Goal: Task Accomplishment & Management: Manage account settings

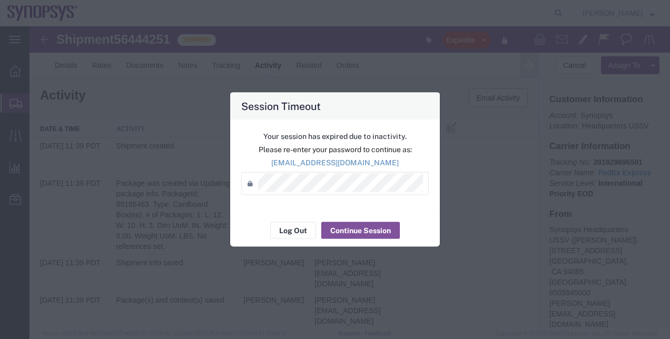
scroll to position [747, 0]
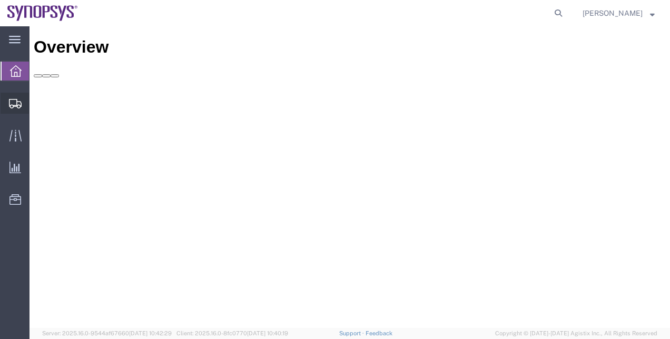
click at [0, 0] on span "Shipment Manager" at bounding box center [0, 0] width 0 height 0
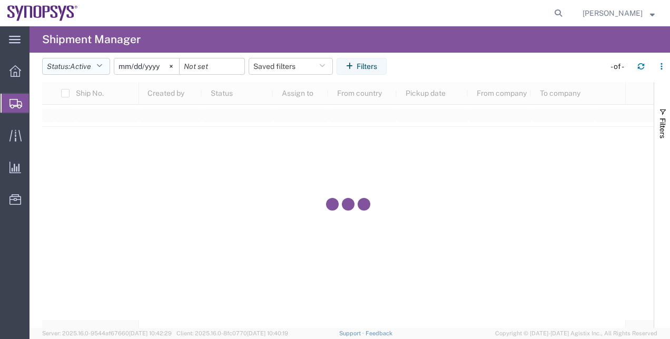
click at [91, 69] on span "Active" at bounding box center [80, 66] width 21 height 8
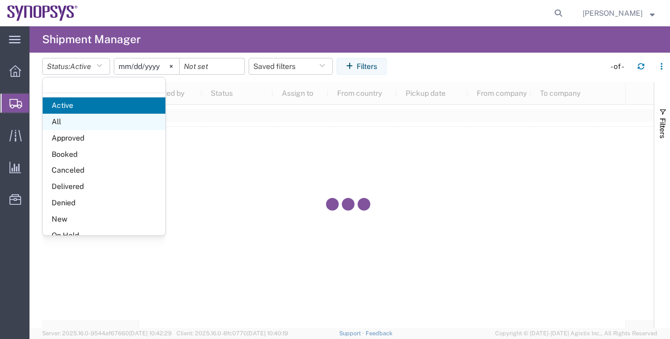
click at [90, 118] on span "All" at bounding box center [104, 122] width 123 height 16
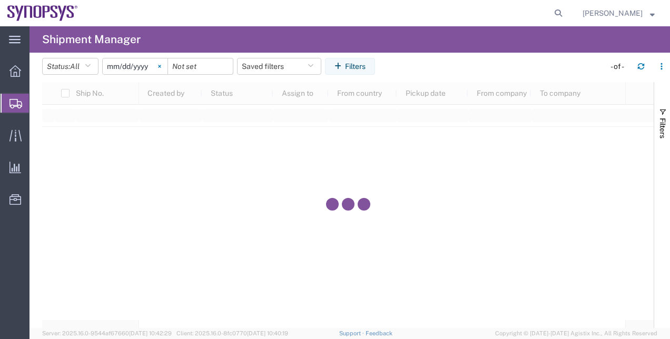
click at [161, 66] on icon at bounding box center [159, 66] width 3 height 3
click at [345, 66] on icon "button" at bounding box center [339, 66] width 11 height 7
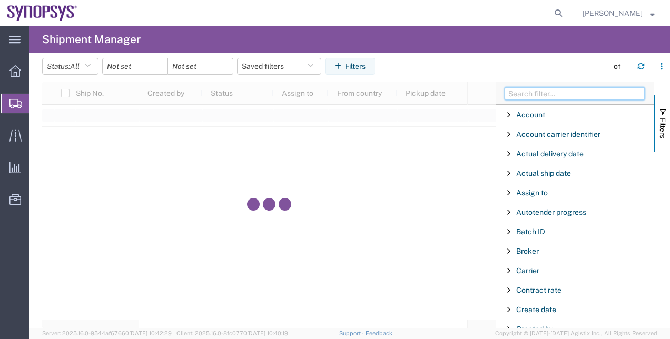
click at [561, 91] on input "Filter Columns Input" at bounding box center [574, 93] width 140 height 13
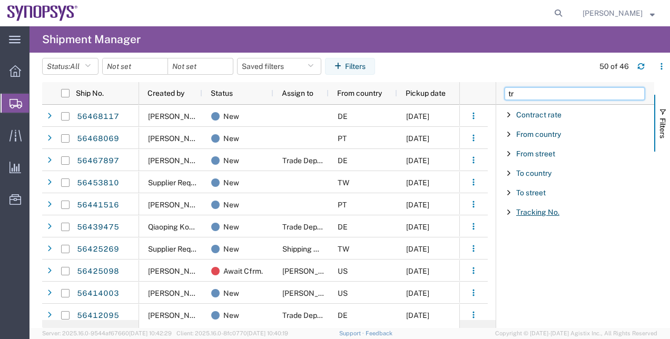
type input "tr"
click at [539, 209] on span "Tracking No." at bounding box center [537, 212] width 43 height 8
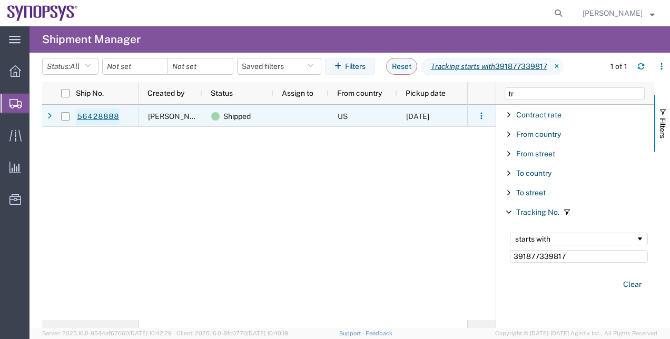
type input "391877339817"
click at [104, 120] on link "56428888" at bounding box center [97, 116] width 43 height 17
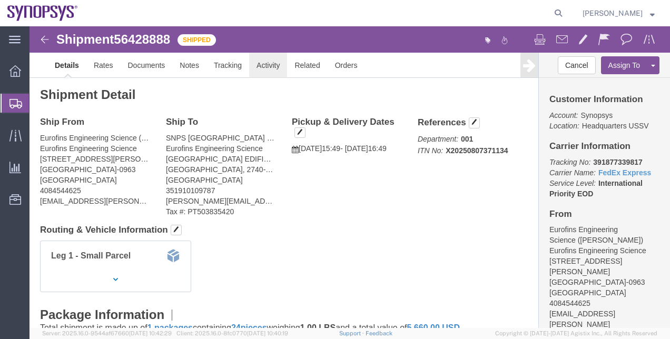
click link "Activity"
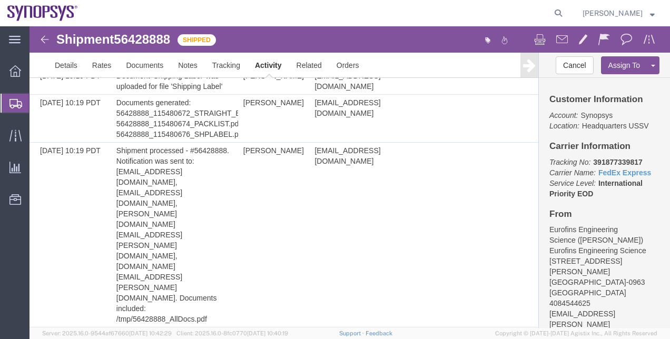
scroll to position [1324, 0]
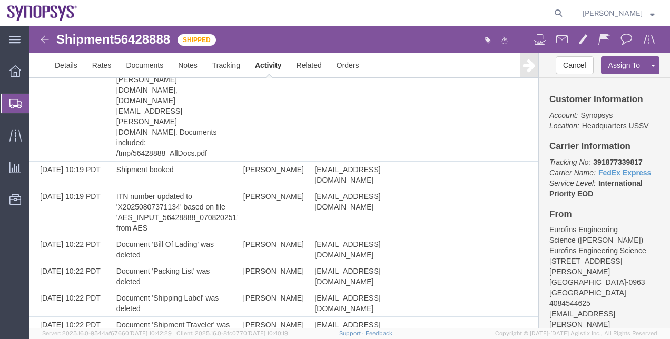
click at [160, 46] on span "56428888" at bounding box center [142, 39] width 56 height 14
copy span "56428888"
click at [0, 0] on span "Shipment Manager" at bounding box center [0, 0] width 0 height 0
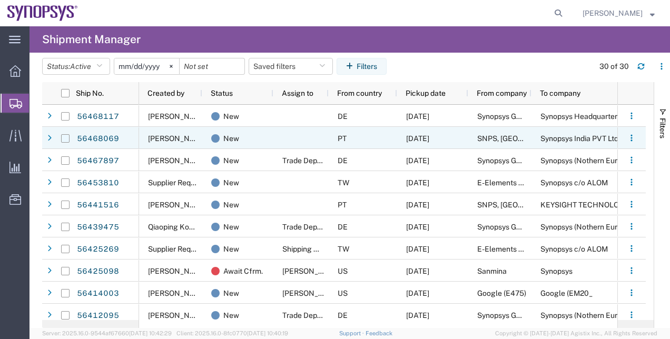
click at [65, 140] on input "Press Space to toggle row selection (unchecked)" at bounding box center [65, 138] width 8 height 8
checkbox input "true"
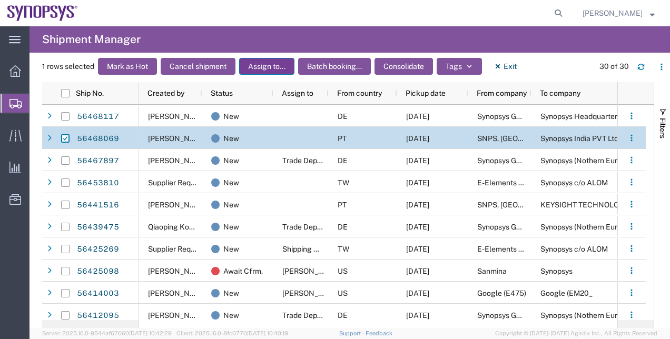
click at [246, 64] on button "Assign to..." at bounding box center [266, 66] width 55 height 17
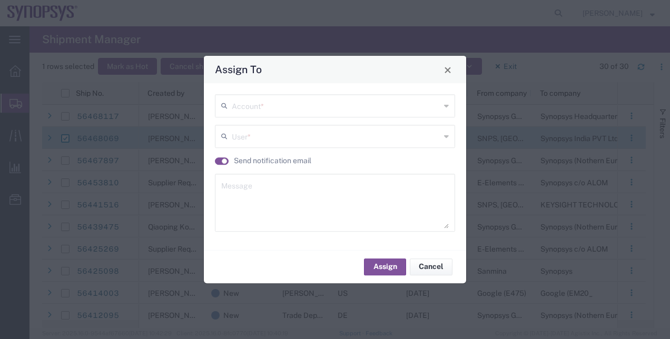
click at [255, 104] on input "text" at bounding box center [336, 105] width 209 height 18
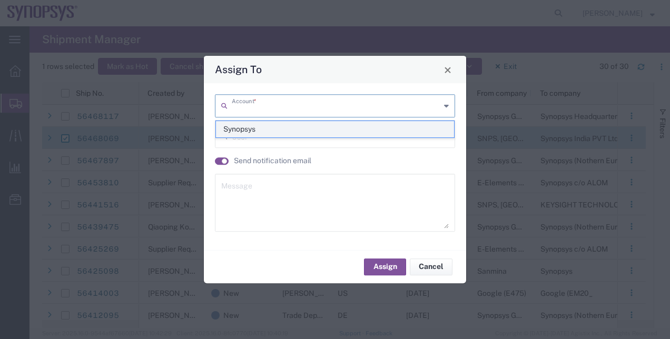
click at [238, 133] on span "Synopsys" at bounding box center [335, 129] width 239 height 16
type input "Synopsys"
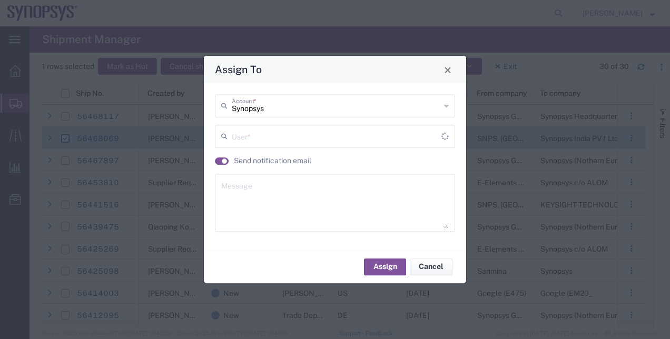
click at [238, 134] on input "text" at bounding box center [337, 135] width 210 height 18
click at [431, 188] on textarea at bounding box center [334, 203] width 227 height 52
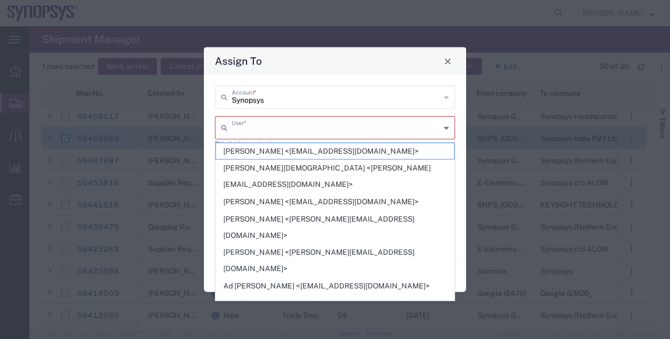
click at [242, 130] on input "text" at bounding box center [336, 127] width 209 height 18
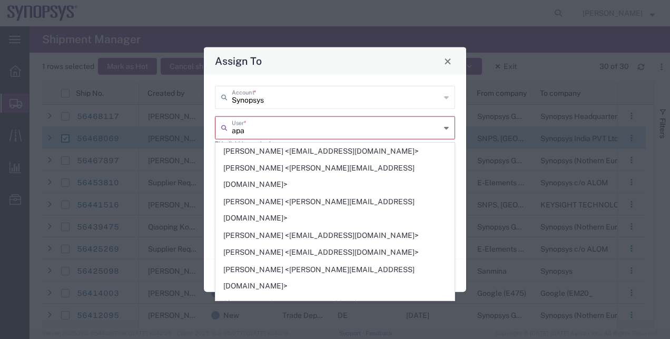
drag, startPoint x: 269, startPoint y: 135, endPoint x: 227, endPoint y: 128, distance: 42.2
click at [227, 128] on div "apa User *" at bounding box center [335, 127] width 240 height 23
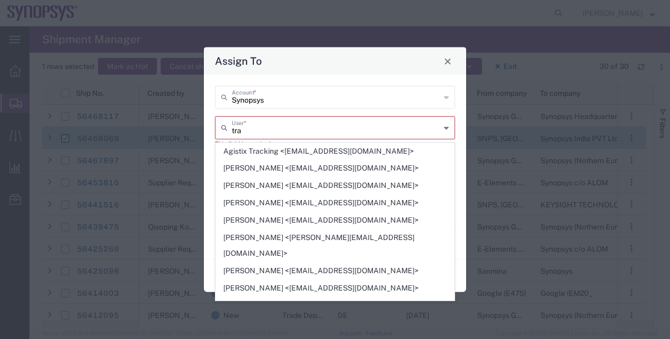
click at [253, 136] on input "tra" at bounding box center [336, 127] width 209 height 18
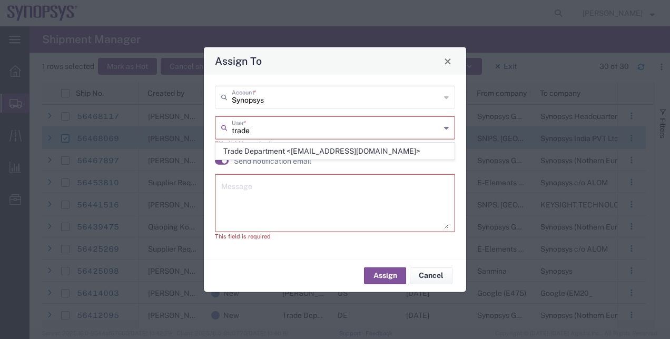
click at [282, 155] on span "Trade Department <trade@synopsys.com>" at bounding box center [335, 151] width 239 height 16
type input "Trade Department <trade@synopsys.com>"
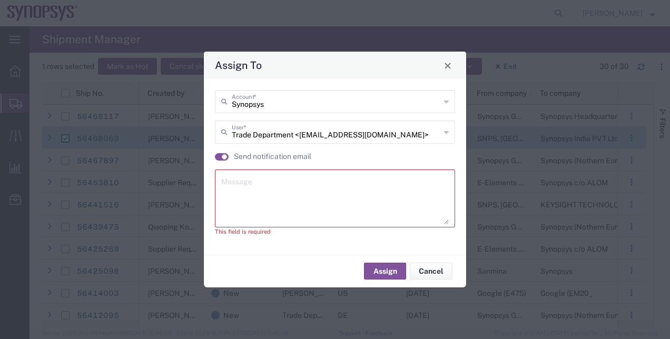
click at [283, 187] on textarea at bounding box center [334, 199] width 227 height 52
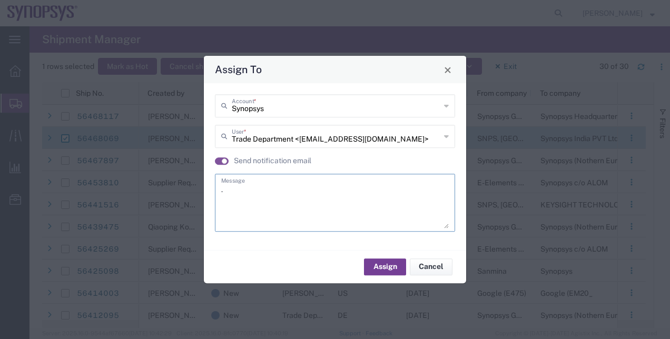
type textarea "."
click at [389, 269] on button "Assign" at bounding box center [385, 267] width 42 height 17
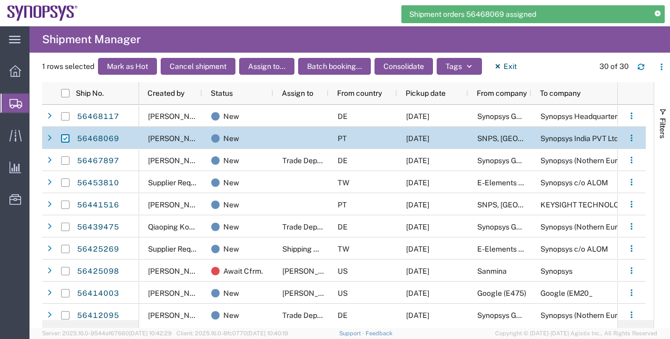
click at [66, 134] on div at bounding box center [65, 138] width 8 height 22
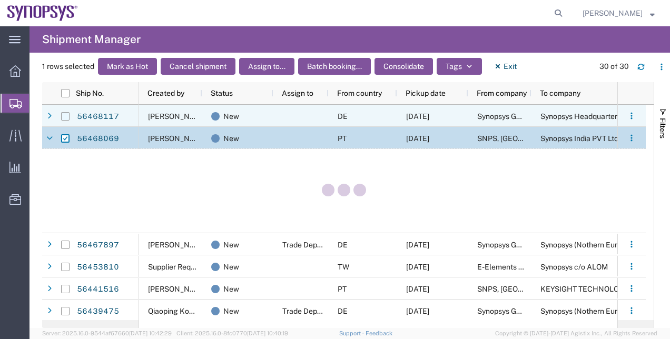
click at [63, 115] on input "Press Space to toggle row selection (unchecked)" at bounding box center [65, 116] width 8 height 8
checkbox input "true"
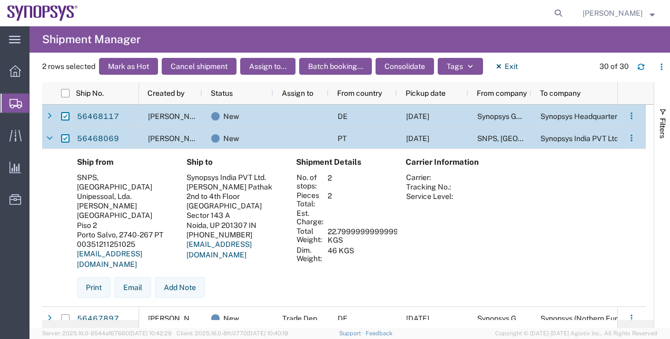
click at [62, 139] on input "Press Space to toggle row selection (checked)" at bounding box center [65, 138] width 8 height 8
checkbox input "false"
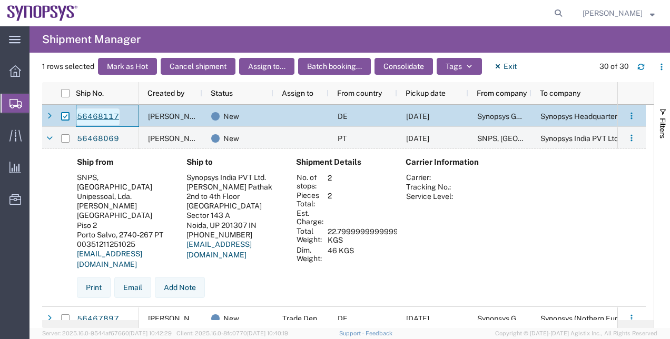
click at [95, 121] on link "56468117" at bounding box center [97, 116] width 43 height 17
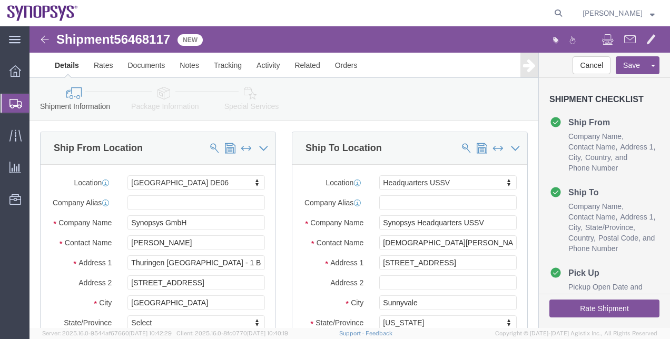
select select "63098"
select select "63204"
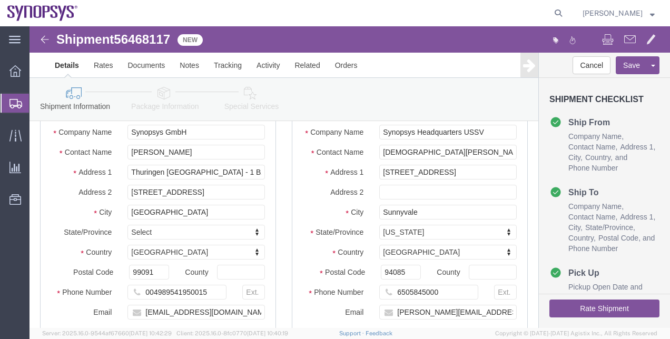
scroll to position [53, 0]
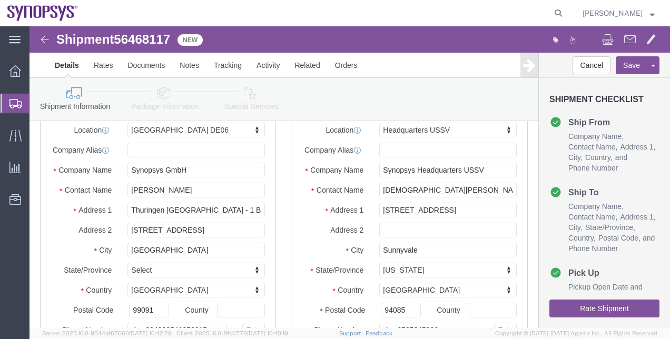
click div "Shipment Information Package Information Special Services"
click icon
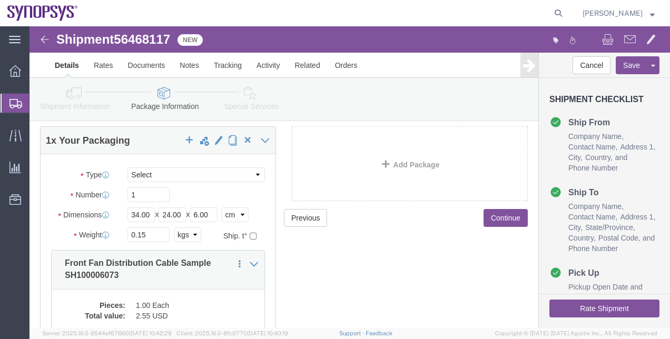
click at [0, 0] on span "Shipment Manager" at bounding box center [0, 0] width 0 height 0
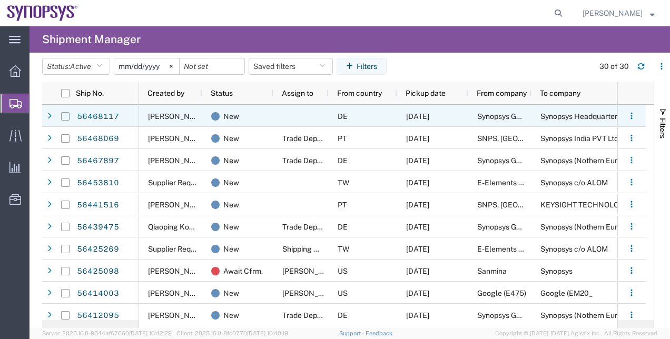
click at [67, 113] on input "Press Space to toggle row selection (unchecked)" at bounding box center [65, 116] width 8 height 8
checkbox input "true"
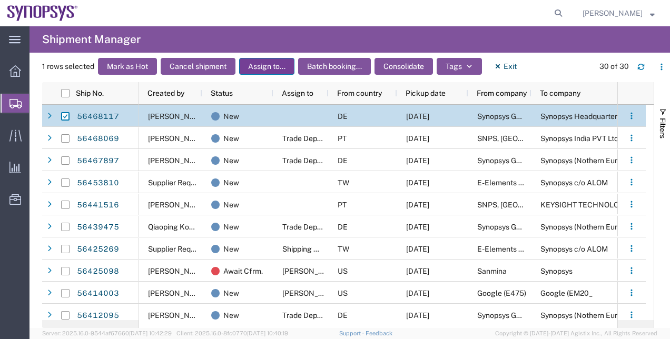
click at [248, 67] on button "Assign to..." at bounding box center [266, 66] width 55 height 17
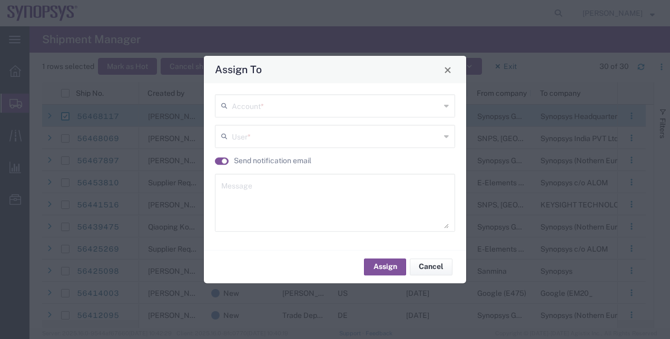
click at [249, 106] on input "text" at bounding box center [336, 105] width 209 height 18
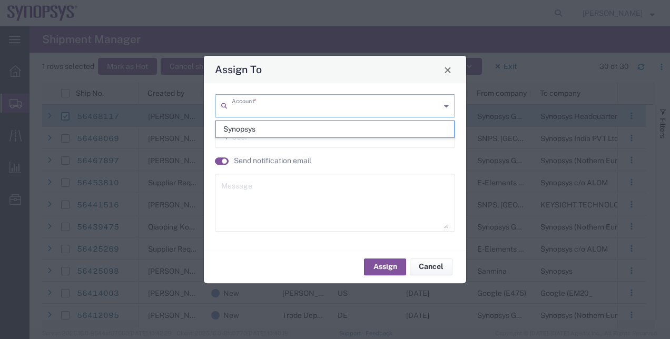
click at [240, 128] on span "Synopsys" at bounding box center [335, 129] width 239 height 16
type input "Synopsys"
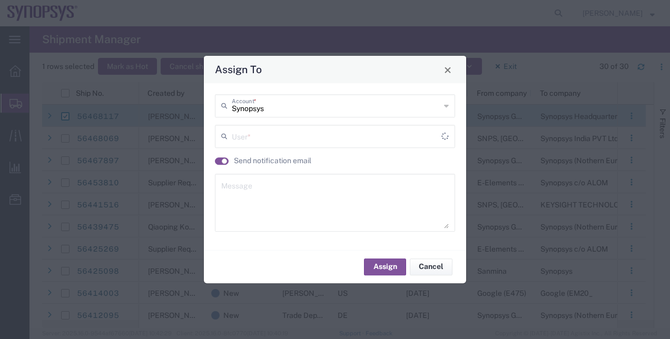
click at [241, 140] on input "text" at bounding box center [337, 135] width 210 height 18
click at [251, 136] on input "text" at bounding box center [337, 135] width 210 height 18
drag, startPoint x: 216, startPoint y: 210, endPoint x: 224, endPoint y: 199, distance: 13.2
click at [216, 210] on div "Message" at bounding box center [335, 203] width 240 height 58
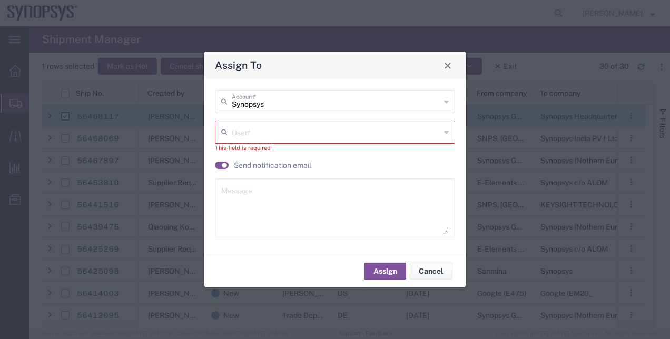
click at [259, 215] on textarea at bounding box center [334, 207] width 227 height 52
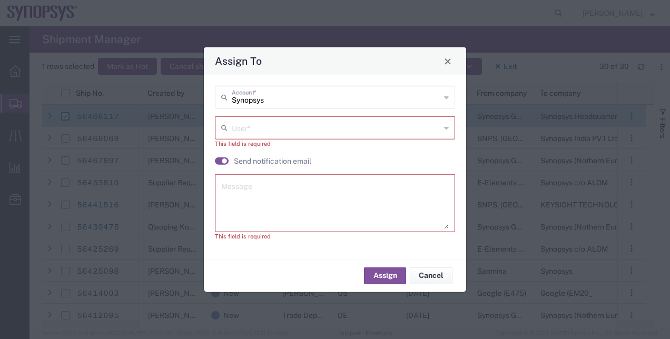
click at [313, 134] on input "text" at bounding box center [336, 127] width 209 height 18
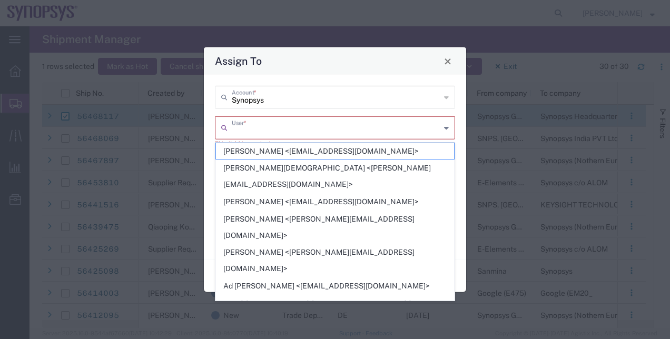
click at [288, 131] on input "text" at bounding box center [336, 127] width 209 height 18
click at [370, 124] on input "text" at bounding box center [336, 127] width 209 height 18
click at [268, 128] on input "trade" at bounding box center [337, 127] width 210 height 18
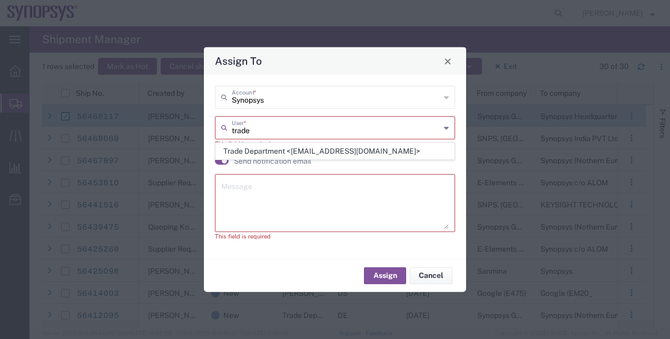
type input "trade"
click at [288, 141] on div "This field is required" at bounding box center [335, 144] width 240 height 9
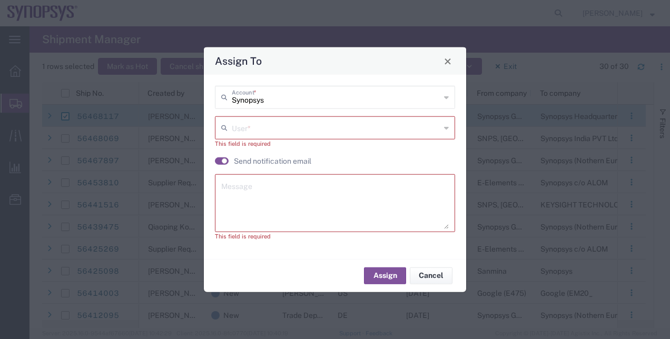
click at [265, 128] on input "text" at bounding box center [336, 127] width 209 height 18
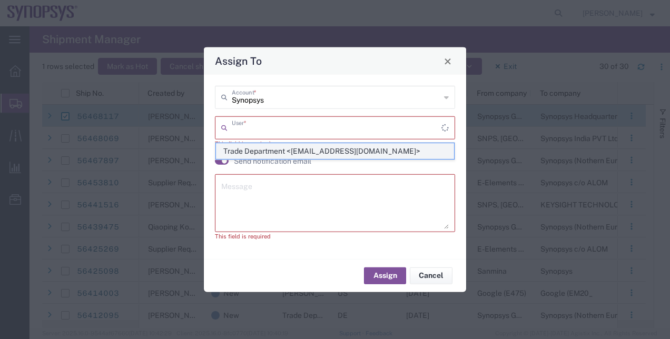
click at [239, 156] on span "Trade Department <trade@synopsys.com>" at bounding box center [335, 151] width 239 height 16
type input "Trade Department <trade@synopsys.com>"
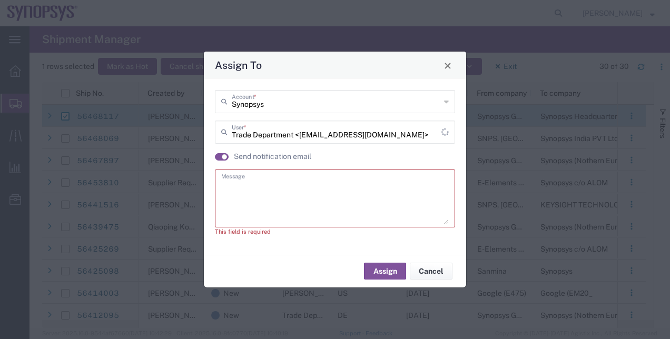
click at [249, 179] on textarea at bounding box center [334, 199] width 227 height 52
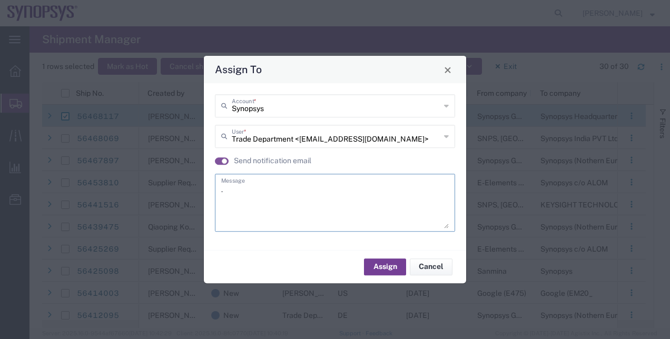
type textarea "."
click at [390, 260] on button "Assign" at bounding box center [385, 267] width 42 height 17
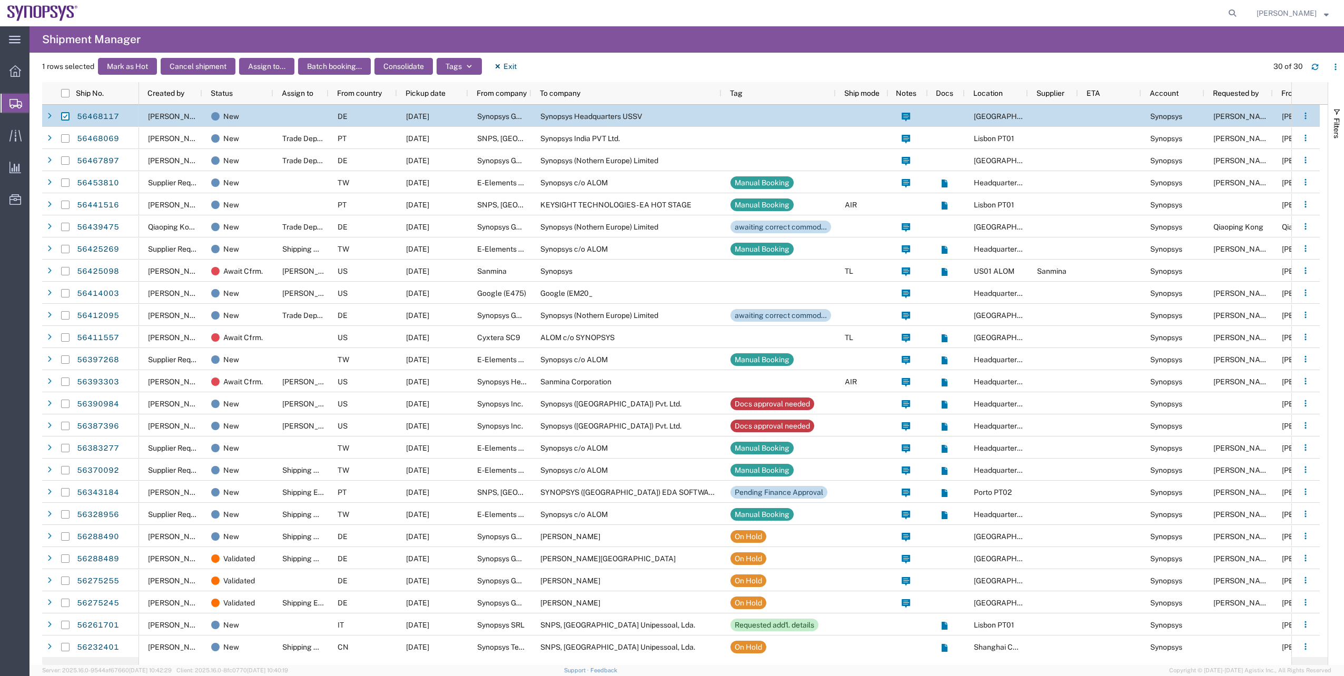
click at [64, 109] on div at bounding box center [65, 116] width 8 height 22
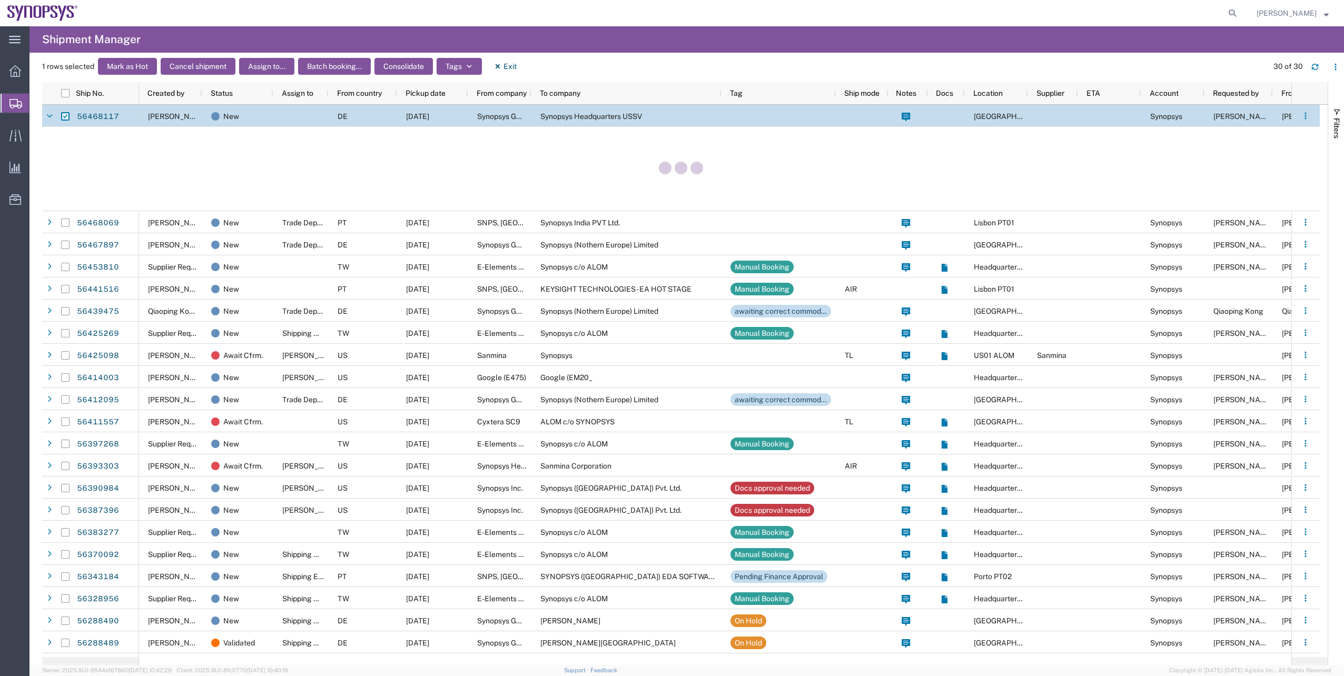
click at [64, 118] on input "Press Space to toggle row selection (checked)" at bounding box center [65, 116] width 8 height 8
checkbox input "false"
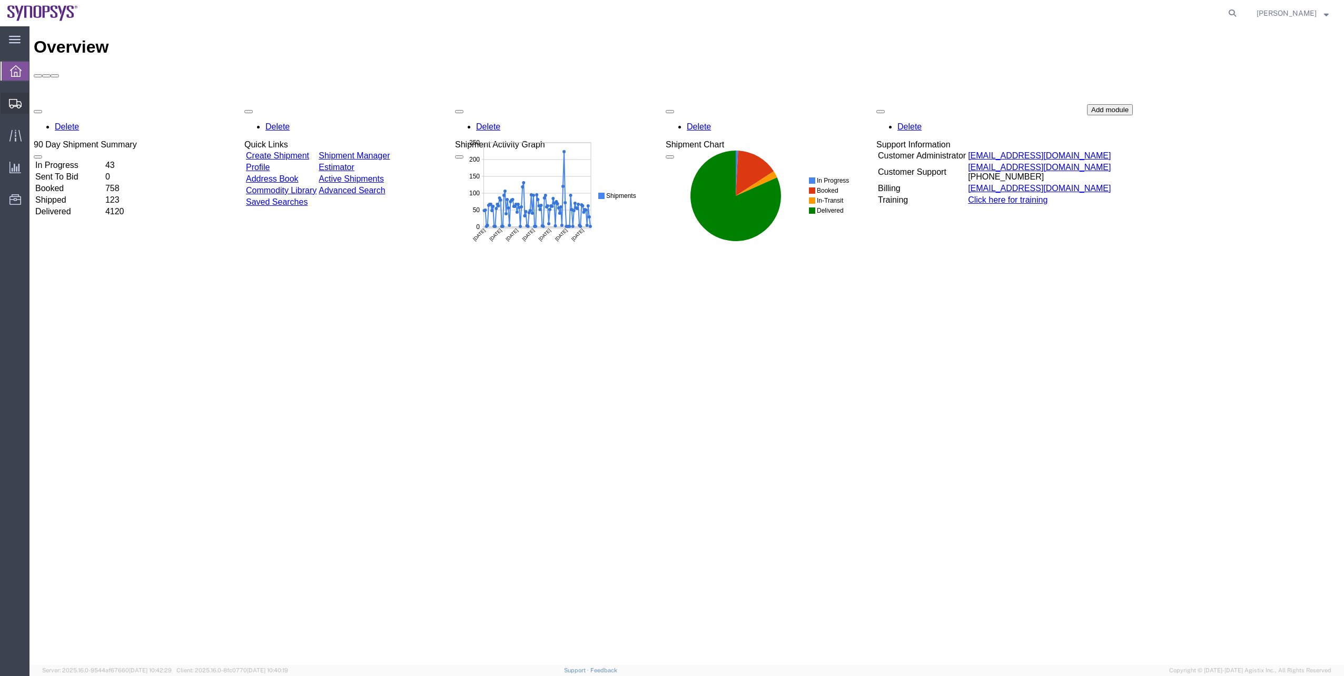
click at [0, 0] on span "Shipment Manager" at bounding box center [0, 0] width 0 height 0
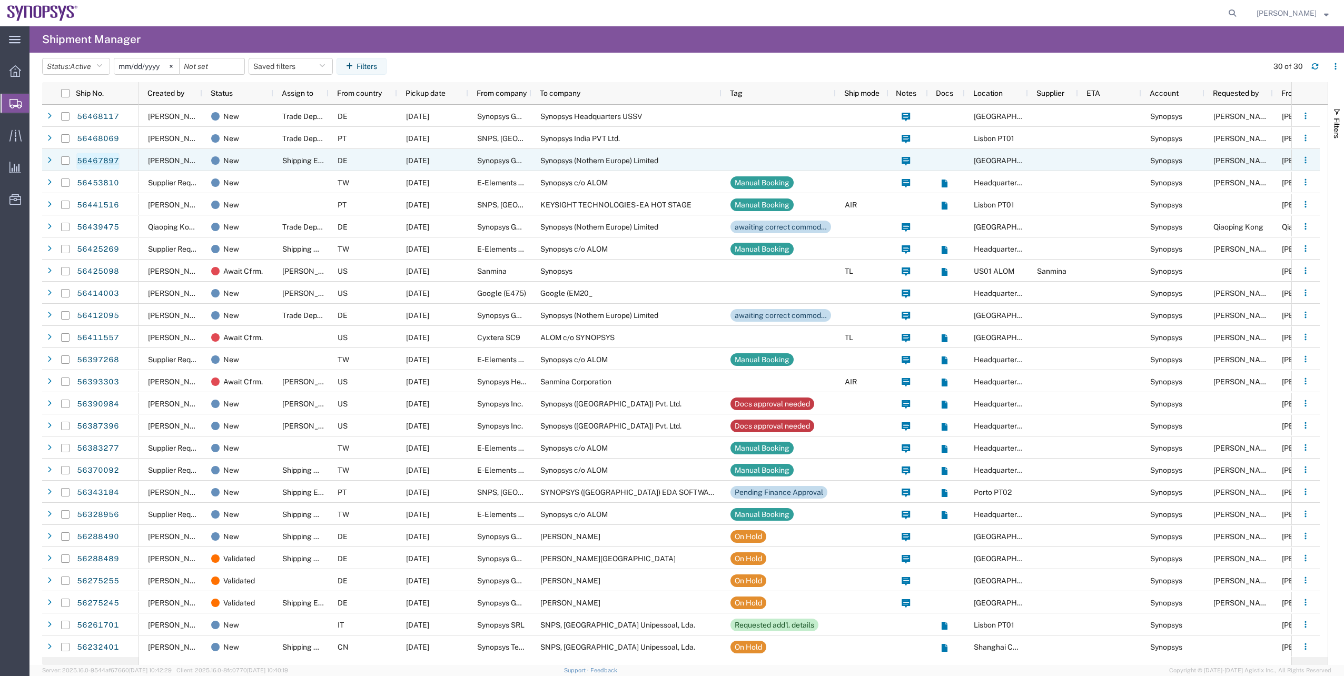
click at [87, 159] on link "56467897" at bounding box center [97, 161] width 43 height 17
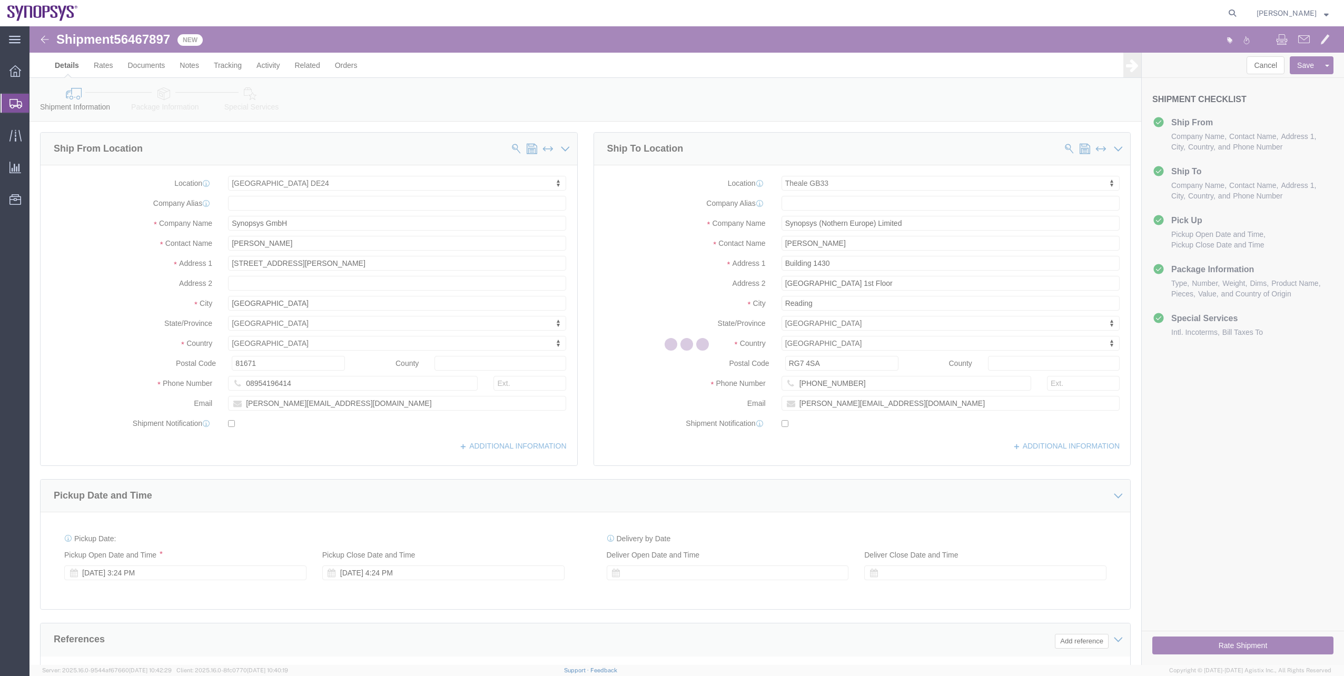
select select "71411"
select select "63178"
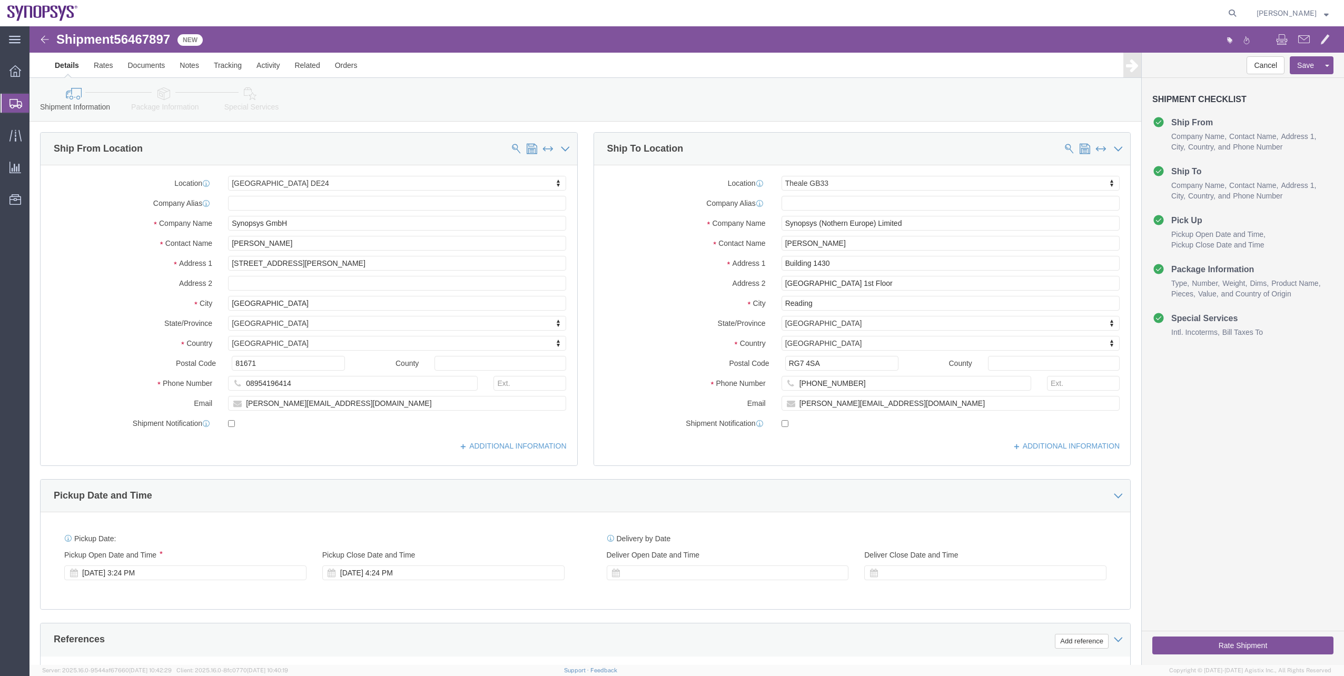
click link "Package Information"
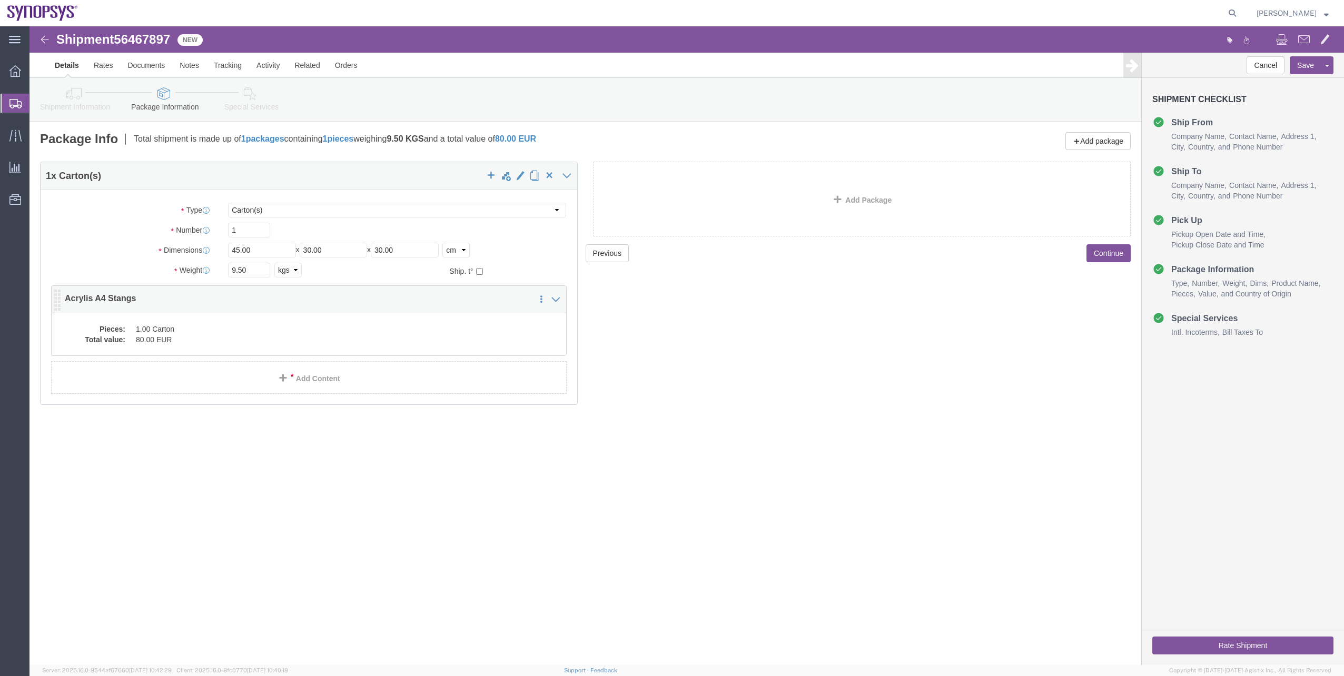
click div "Pieces: 1.00 Carton Total value: 80.00 EUR"
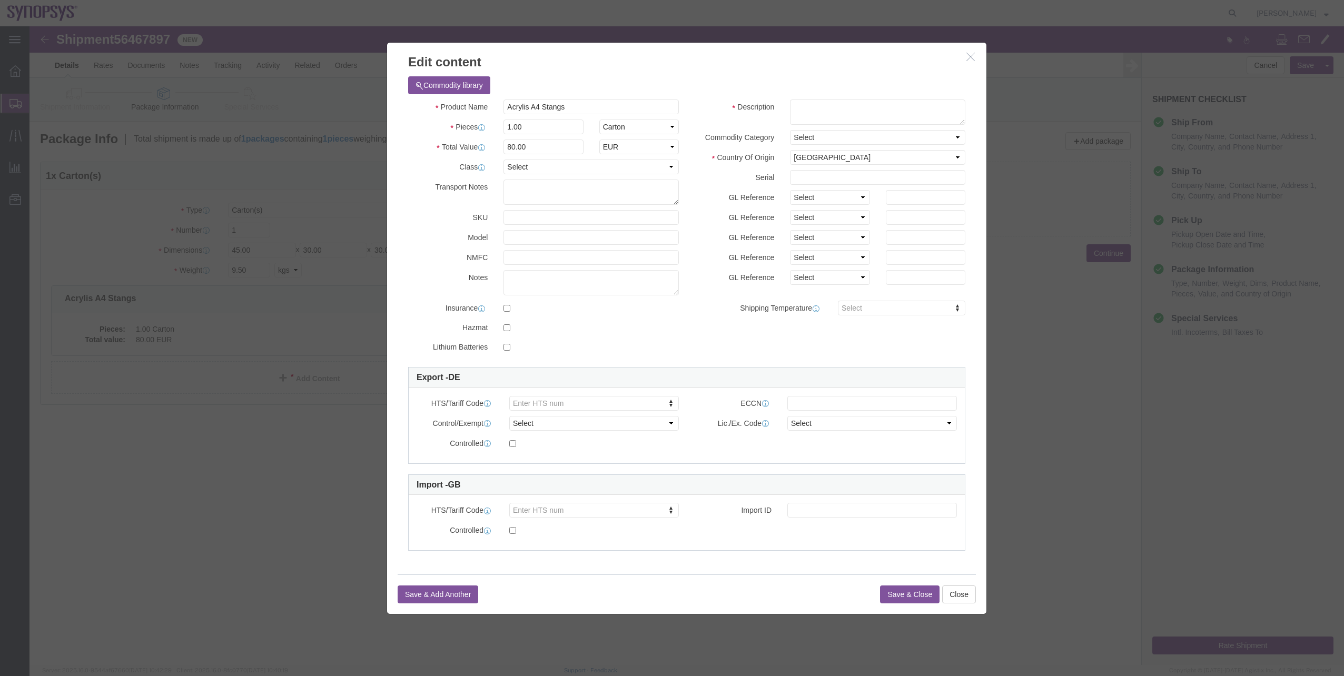
click button "button"
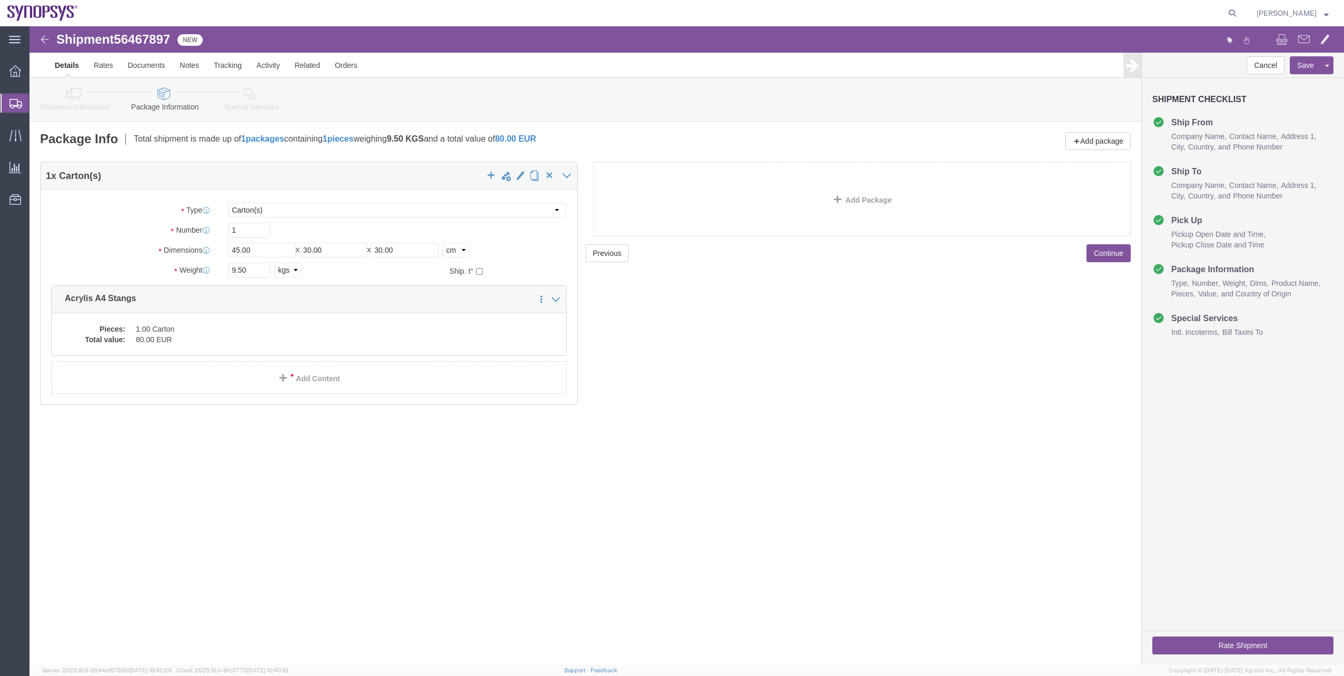
click icon
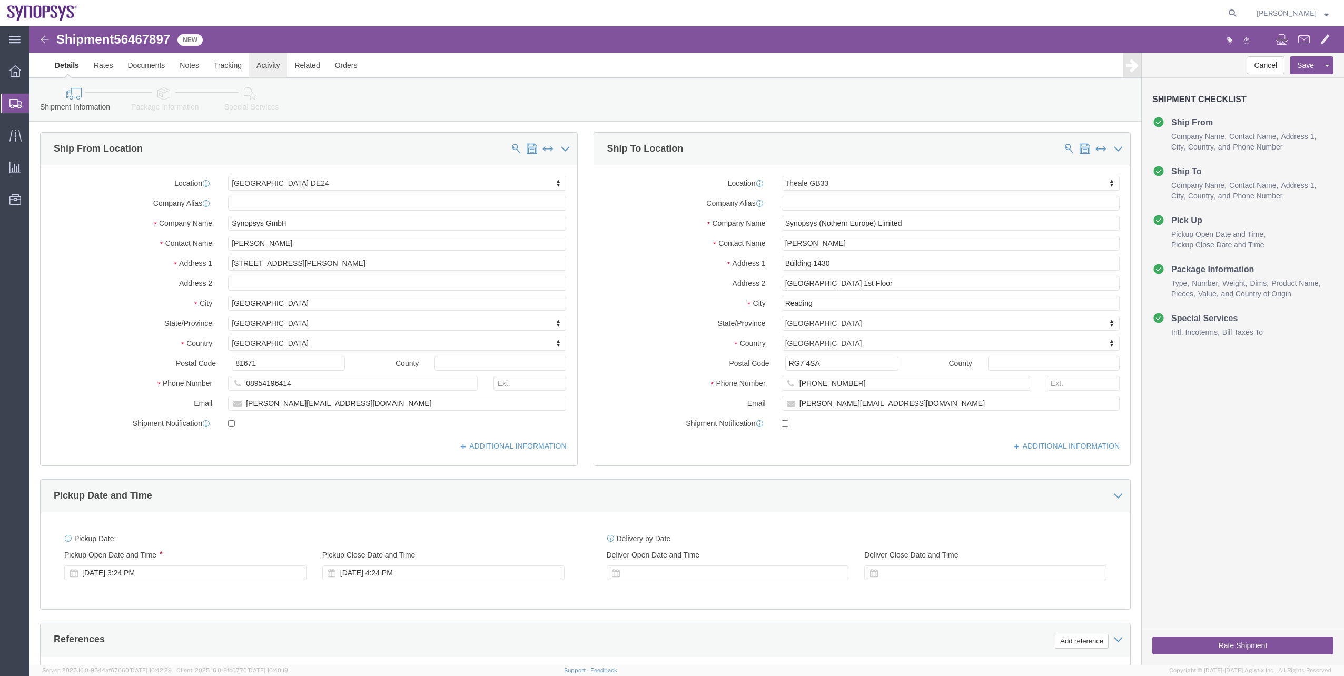
click link "Activity"
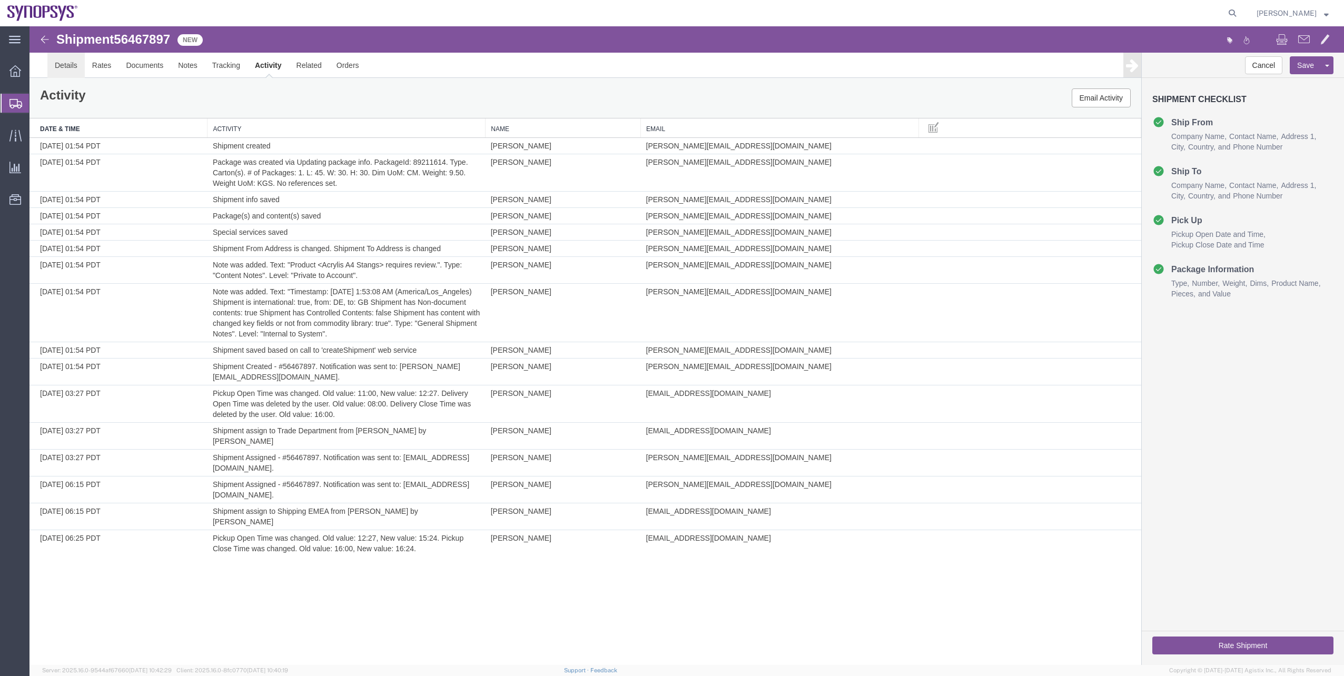
click at [69, 57] on link "Details" at bounding box center [65, 65] width 37 height 25
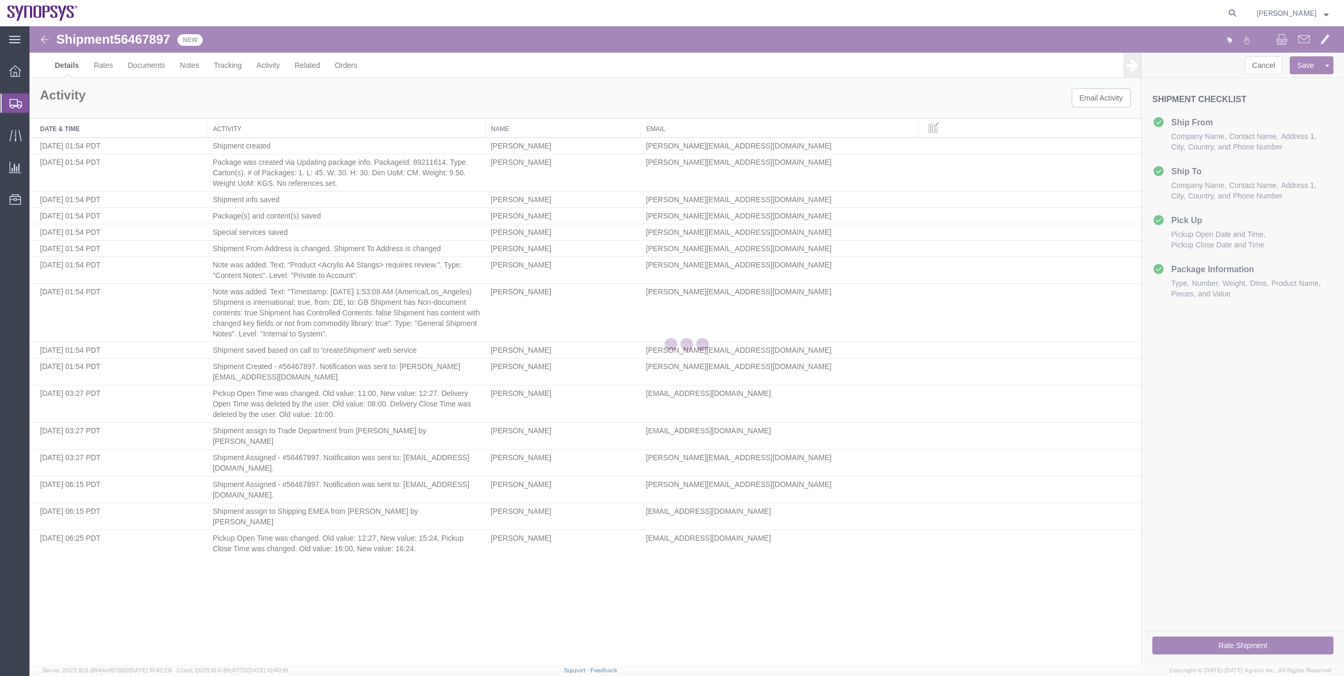
select select "71411"
select select "63178"
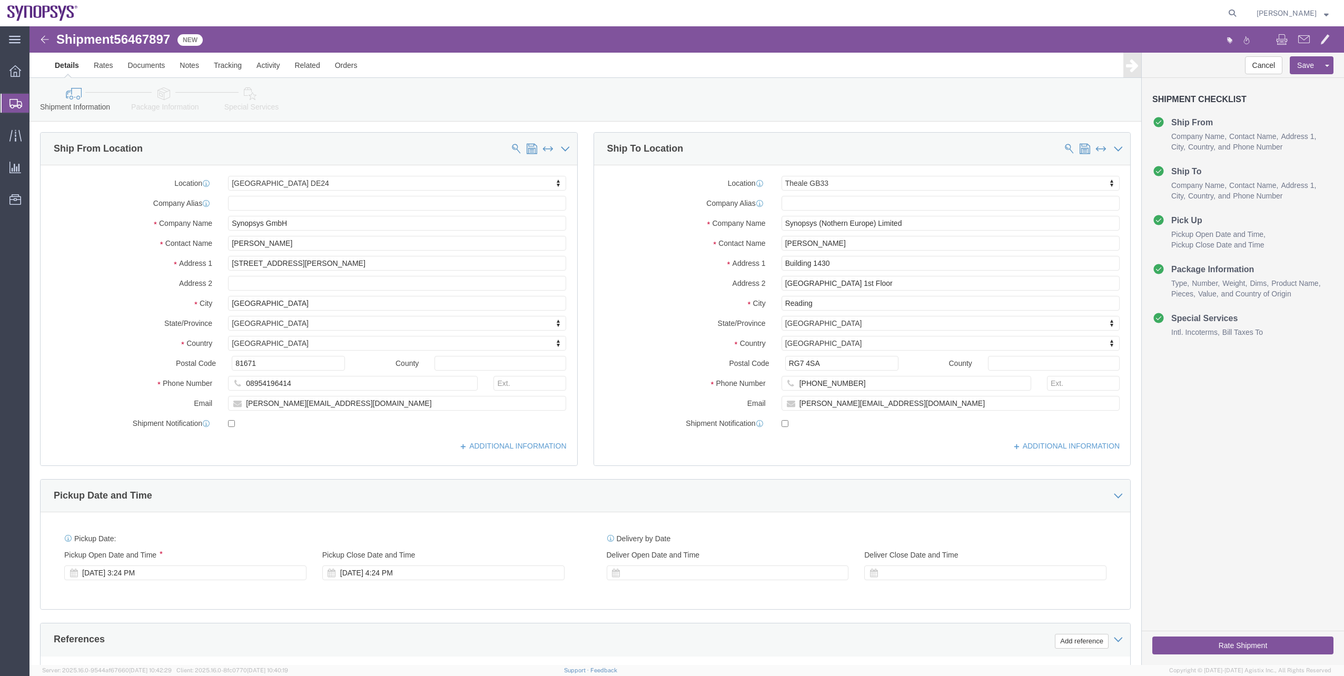
click link "Package Information"
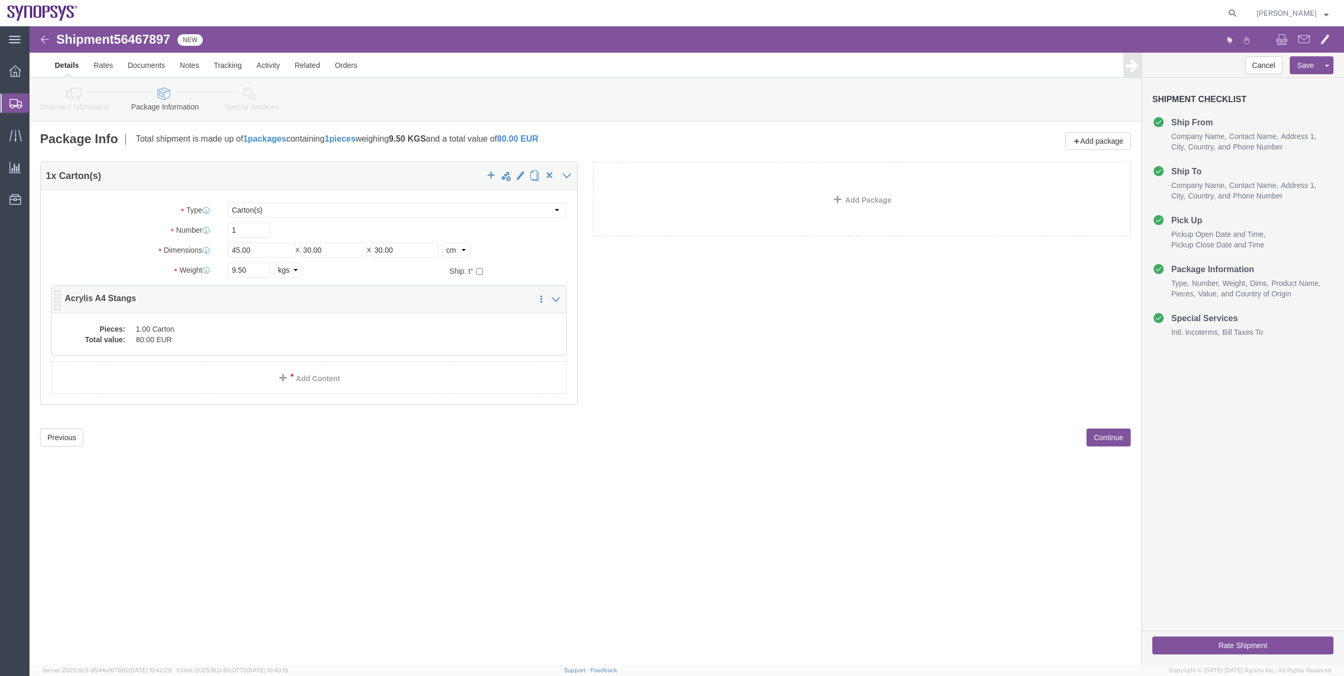
click dd "1.00 Carton"
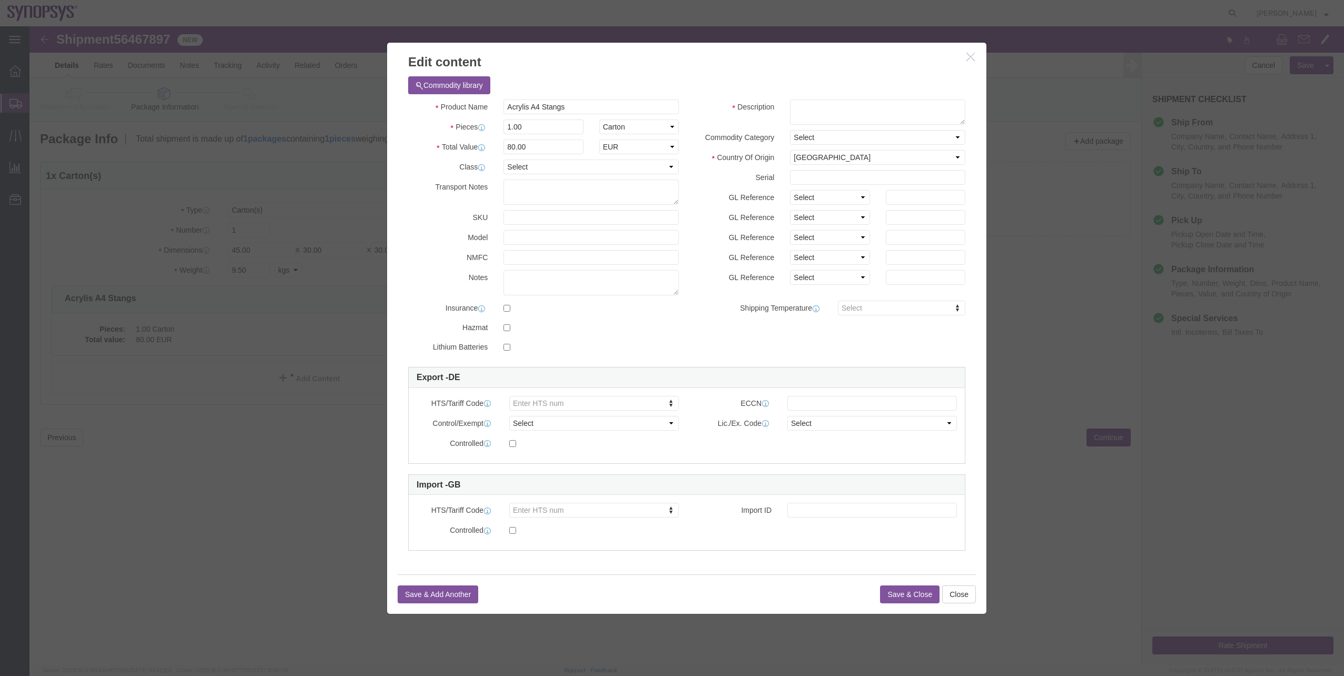
click button "button"
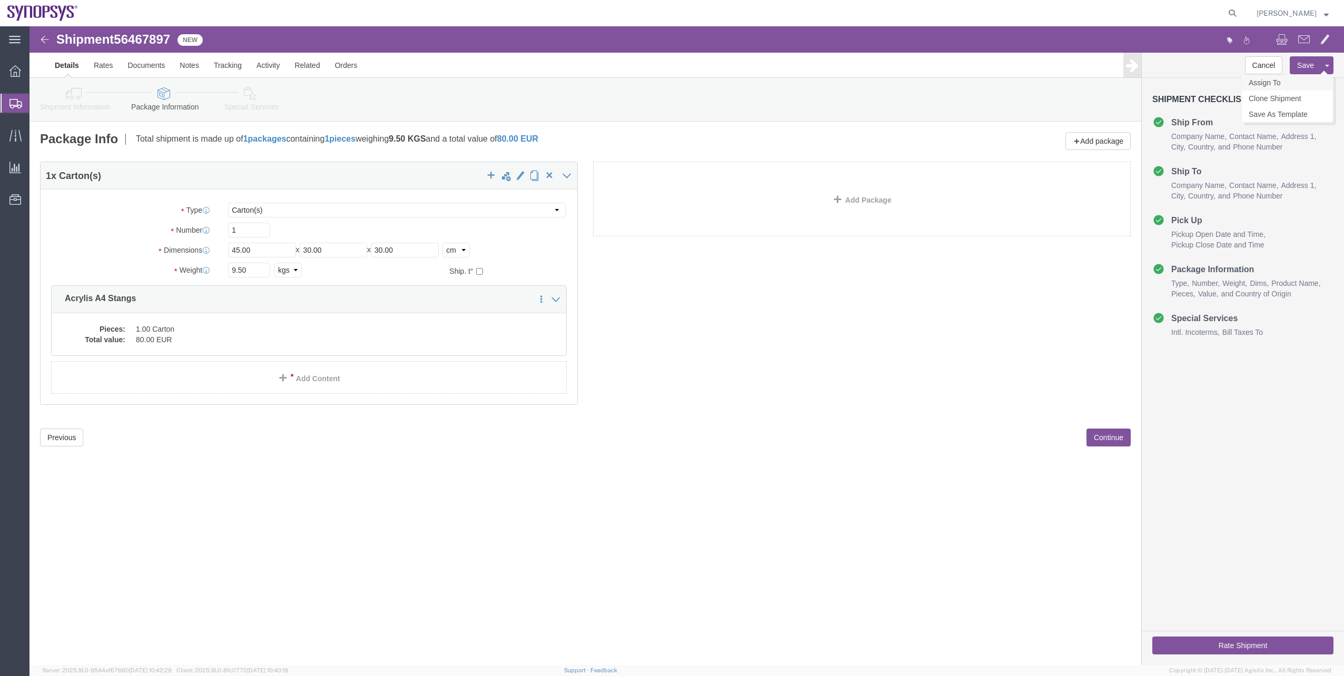
click link "Assign To"
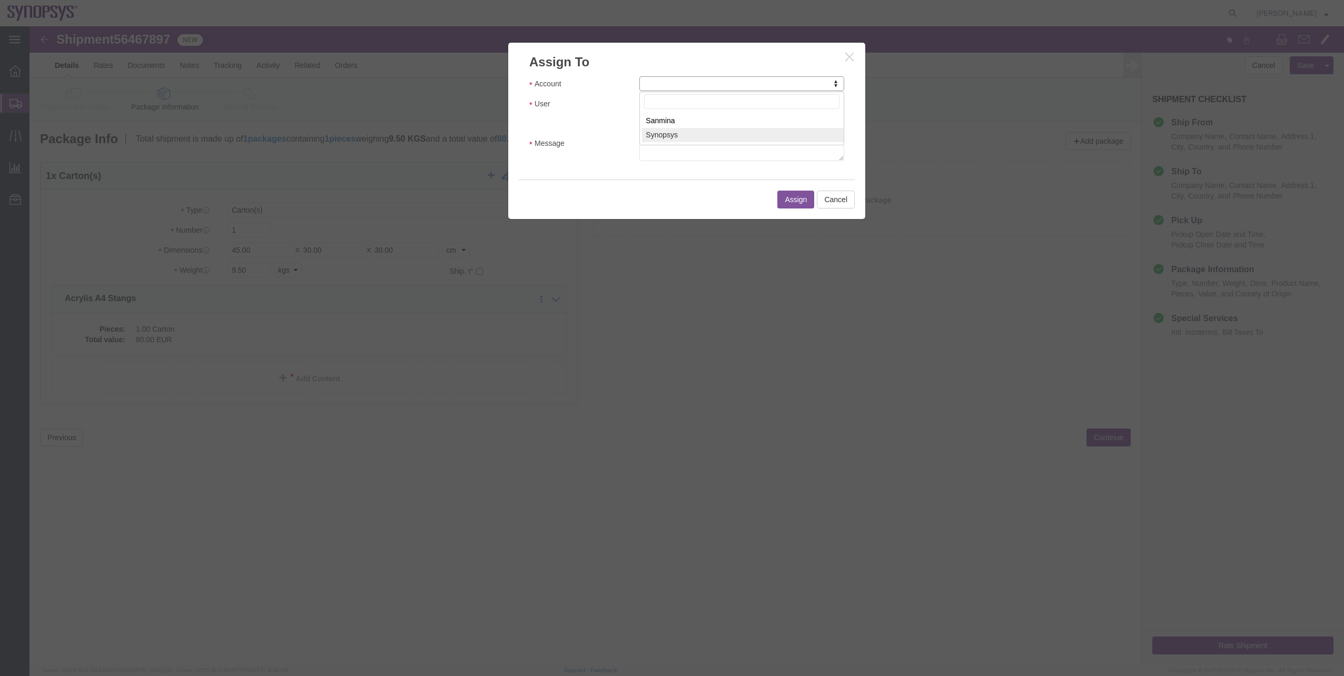
select select "117156"
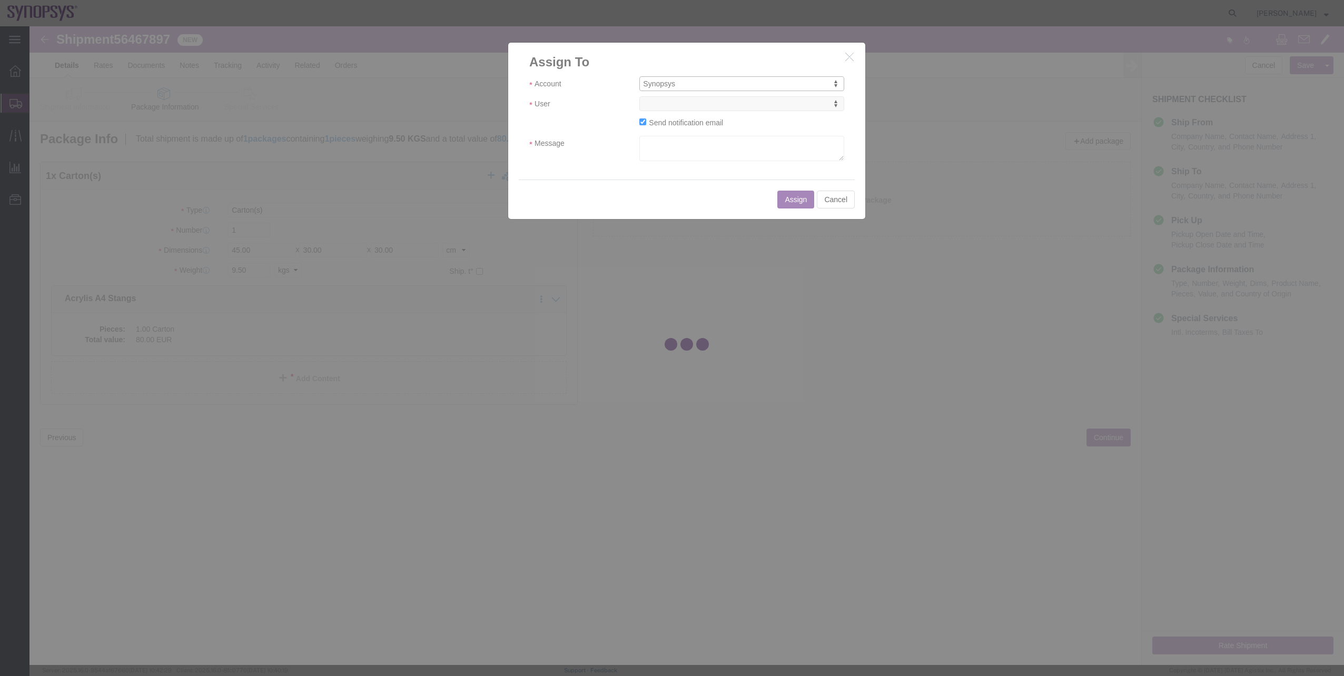
select select
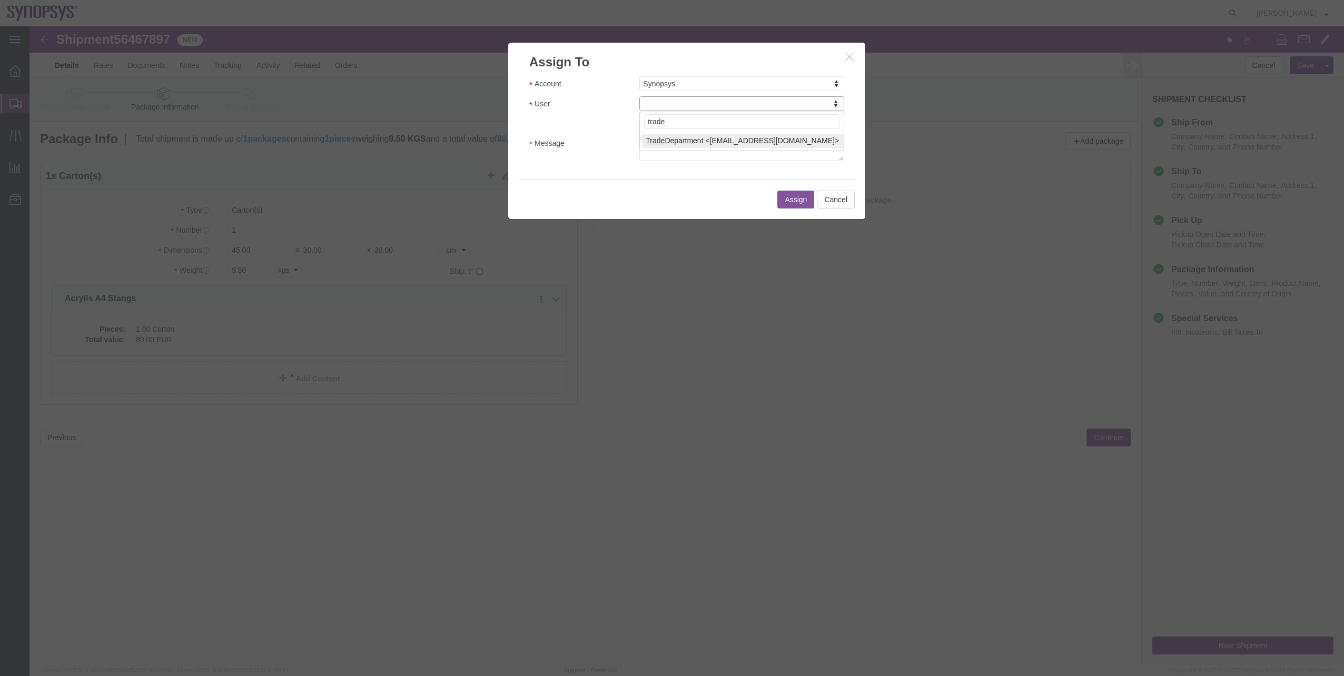
type input "trade"
select select "112062"
click textarea "Message"
type textarea "."
click button "Assign"
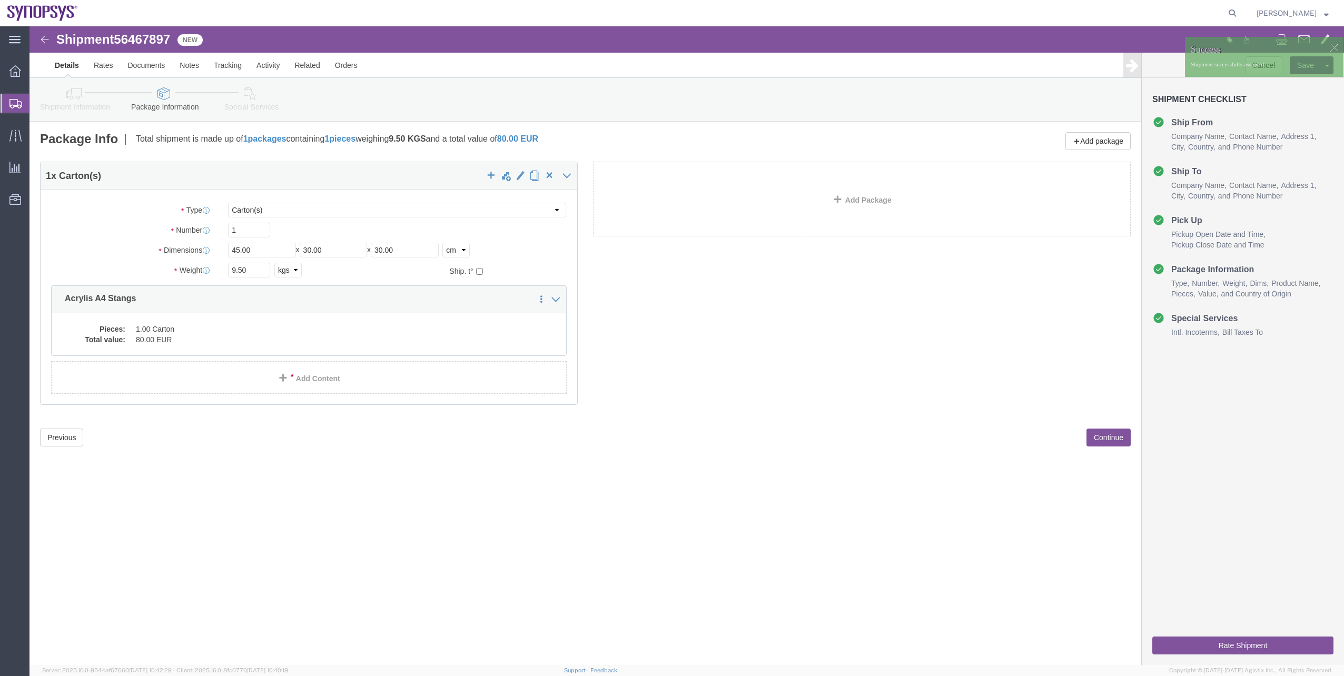
click at [0, 0] on span "Shipment Manager" at bounding box center [0, 0] width 0 height 0
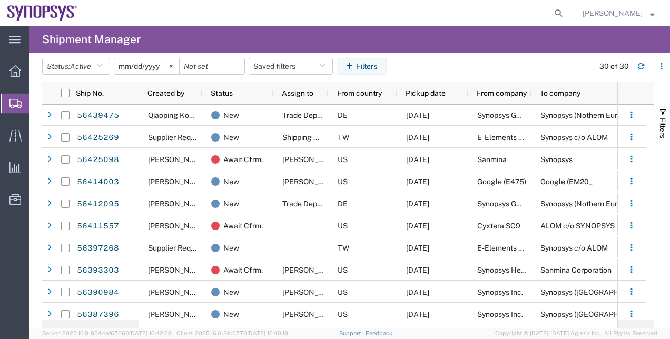
scroll to position [111, 0]
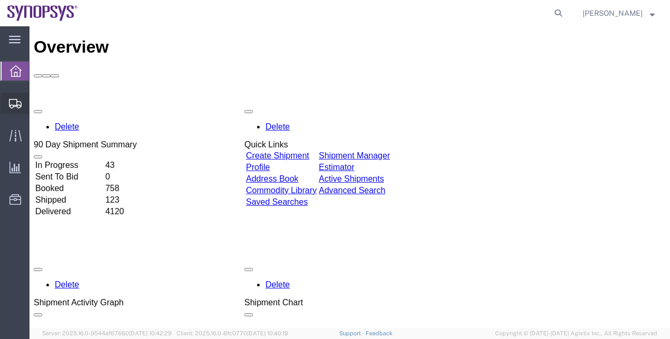
click at [0, 0] on span "Shipment Manager" at bounding box center [0, 0] width 0 height 0
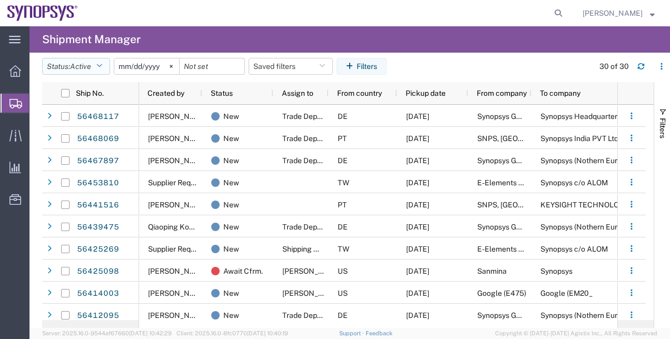
click at [100, 67] on icon "button" at bounding box center [99, 66] width 6 height 7
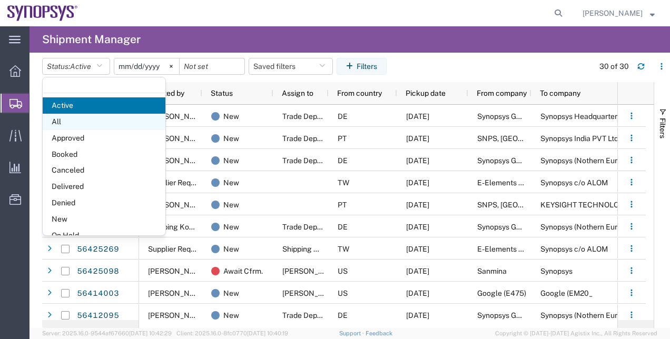
click at [96, 119] on span "All" at bounding box center [104, 122] width 123 height 16
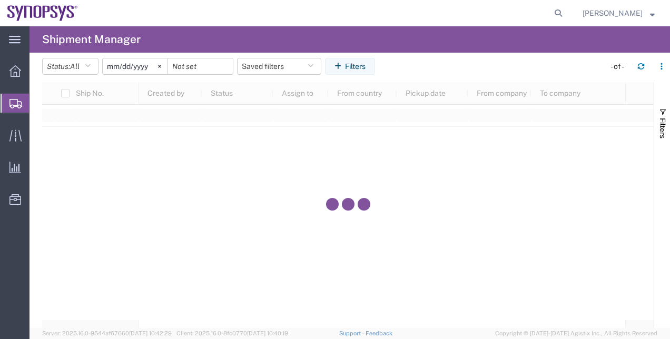
click at [161, 65] on svg-icon at bounding box center [160, 66] width 16 height 16
click at [357, 69] on button "Filters" at bounding box center [350, 66] width 50 height 17
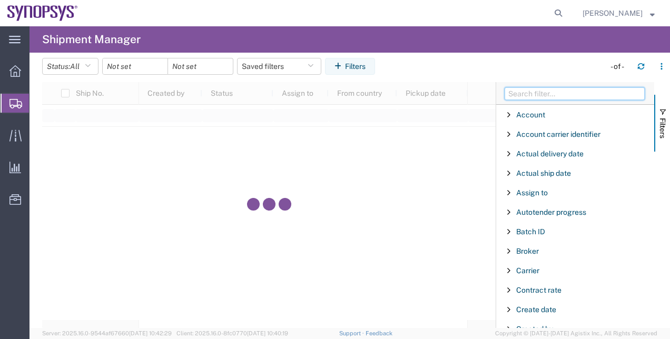
click at [561, 96] on input "Filter Columns Input" at bounding box center [574, 93] width 140 height 13
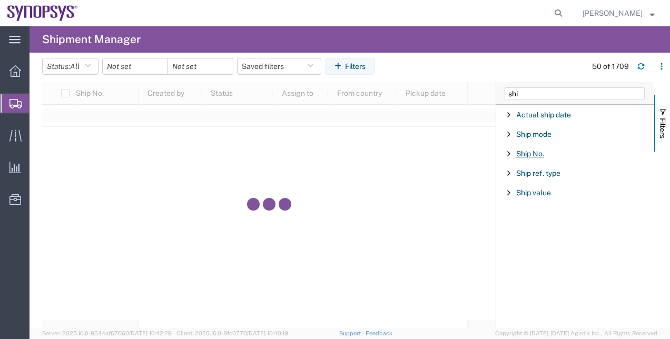
click at [533, 153] on span "Ship No." at bounding box center [530, 154] width 28 height 8
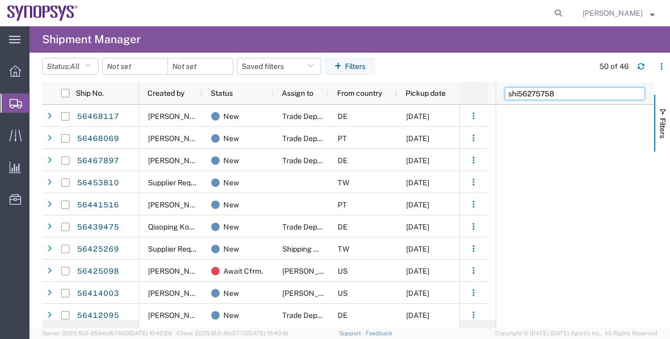
drag, startPoint x: 562, startPoint y: 91, endPoint x: 483, endPoint y: 97, distance: 79.2
click at [483, 97] on div "Ship No. Created by Status Assign to From country Pickup date From company To c…" at bounding box center [356, 205] width 628 height 246
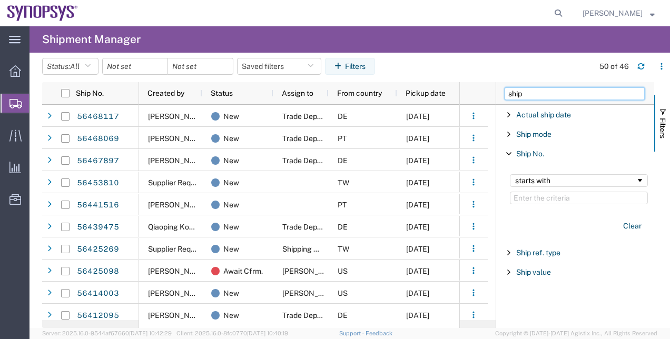
type input "ship"
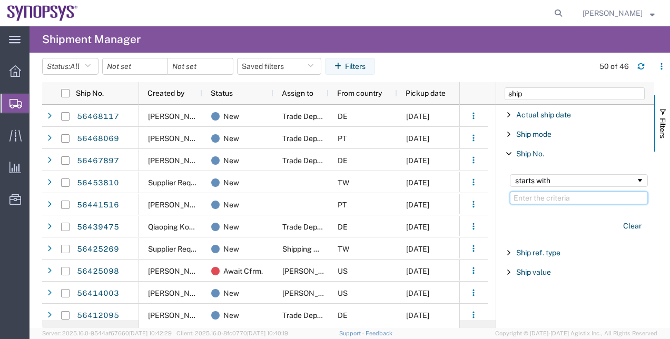
click at [540, 194] on input "Filter Value" at bounding box center [579, 198] width 138 height 13
paste input "56275758"
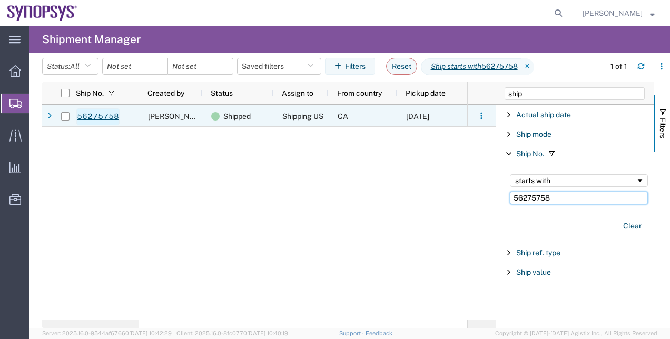
type input "56275758"
click at [94, 118] on link "56275758" at bounding box center [97, 116] width 43 height 17
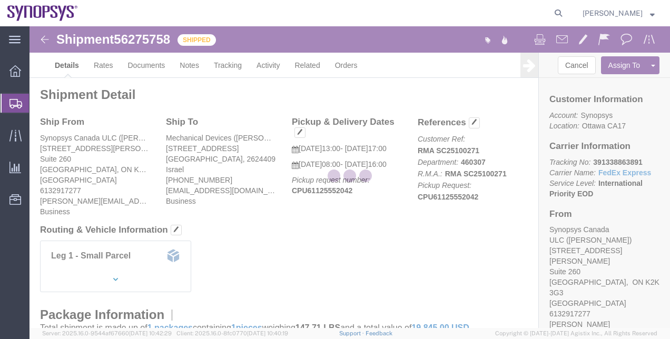
click at [255, 70] on div at bounding box center [349, 177] width 640 height 302
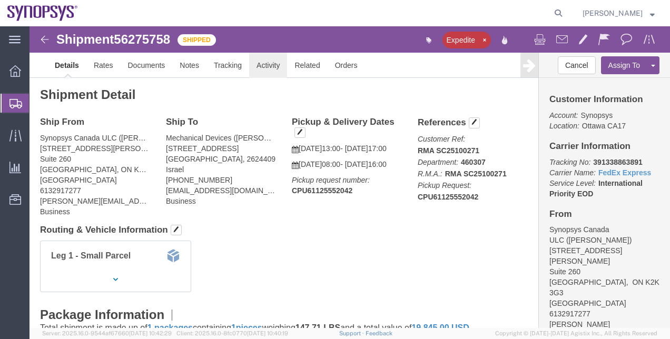
click link "Activity"
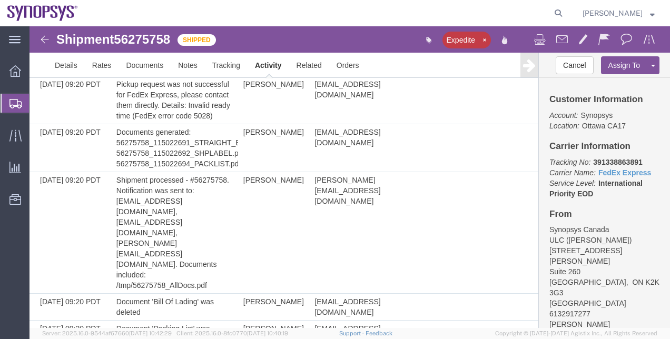
scroll to position [2150, 0]
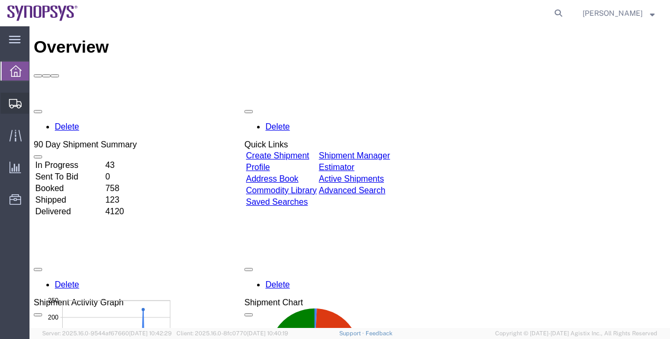
click at [0, 0] on span "Shipment Manager" at bounding box center [0, 0] width 0 height 0
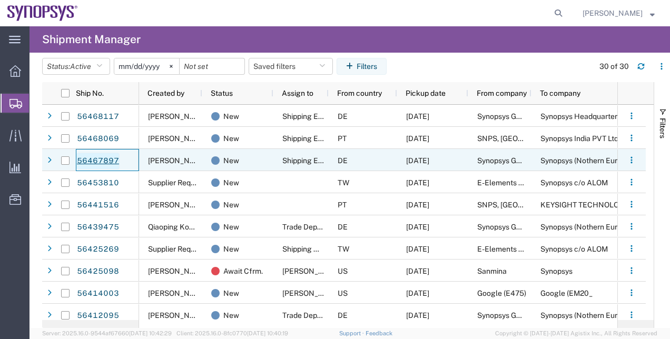
click at [79, 156] on link "56467897" at bounding box center [97, 161] width 43 height 17
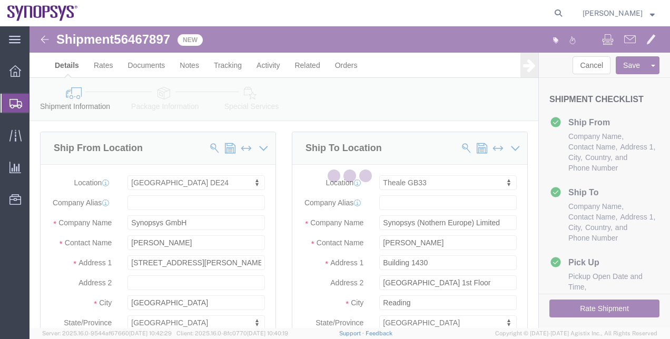
select select "71411"
select select "63178"
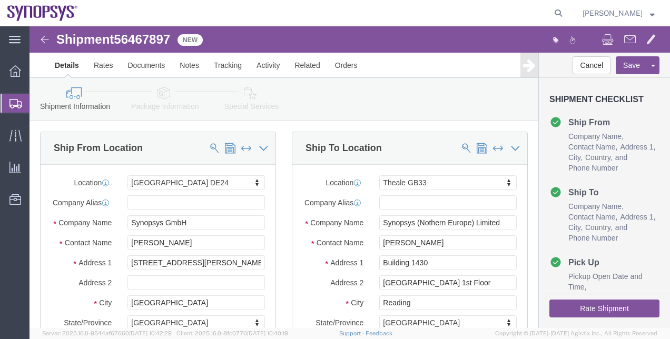
click icon
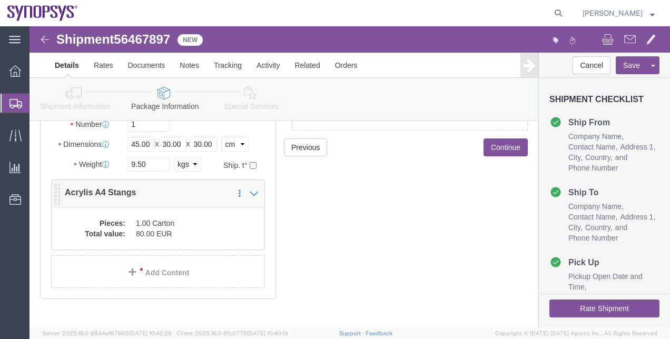
scroll to position [138, 0]
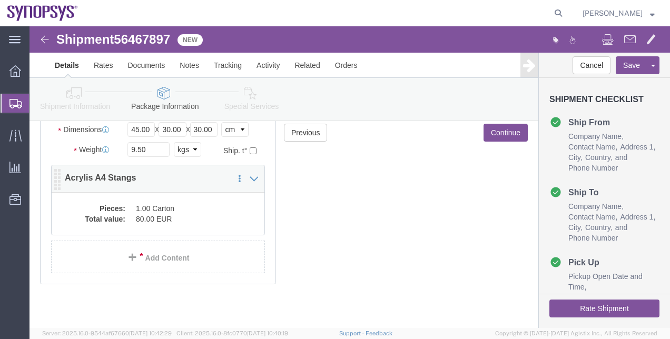
click div "Pieces: 1.00 Carton Total value: 80.00 EUR"
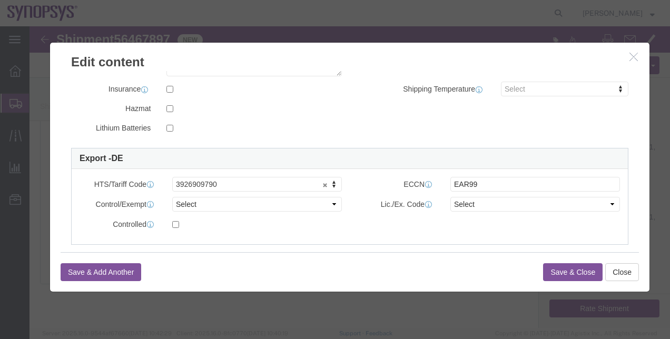
scroll to position [263, 0]
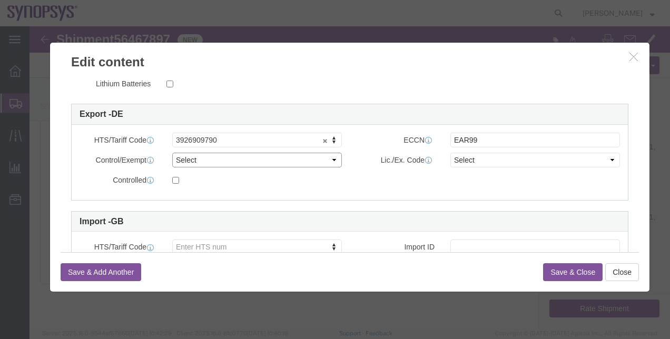
click select "Select ATF BIS DEA EPA FDA FTR ITAR OFAC Other (OPA)"
select select "BIS"
click select "Select ATF BIS DEA EPA FDA FTR ITAR OFAC Other (OPA)"
click select "Select AGR-Agricultural APP-Computers APR-Additional Permissive Exports AVS-Air…"
select select "NLR"
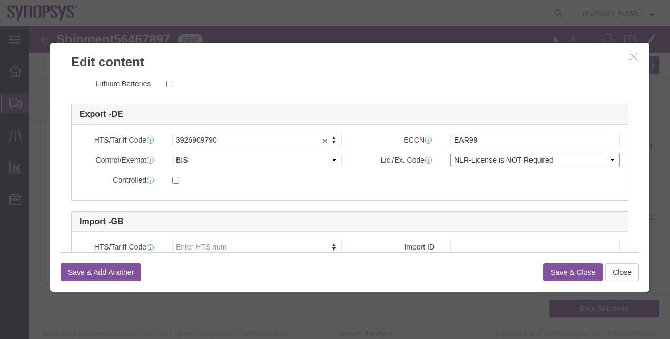
click select "Select AGR-Agricultural APP-Computers APR-Additional Permissive Exports AVS-Air…"
click button "Save & Close"
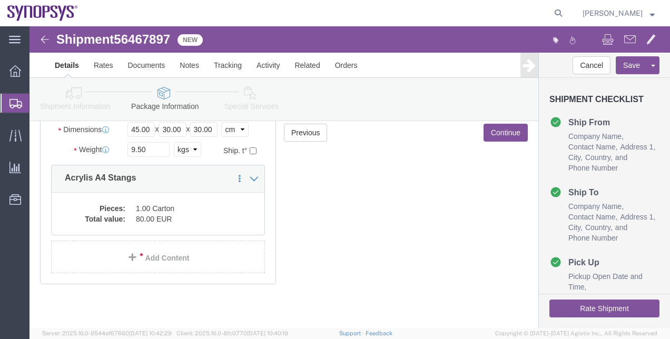
scroll to position [0, 0]
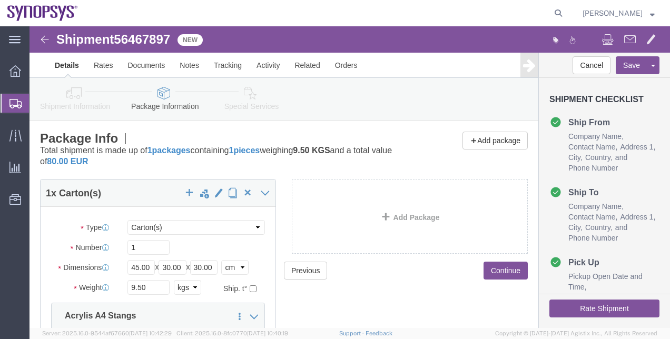
click icon
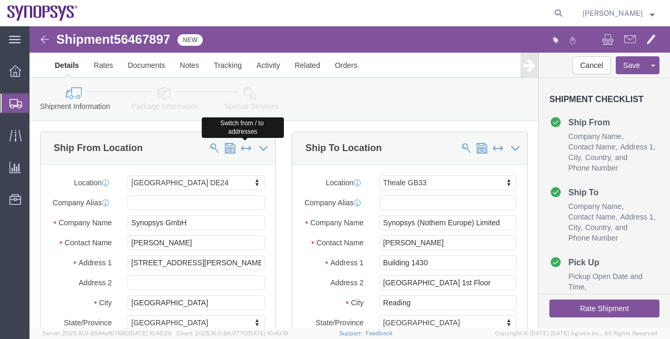
scroll to position [53, 0]
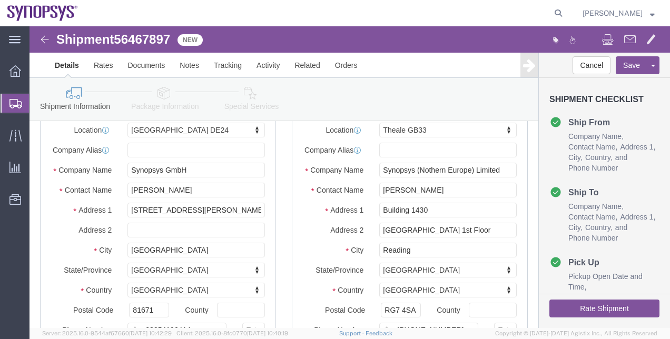
click link "Package Information"
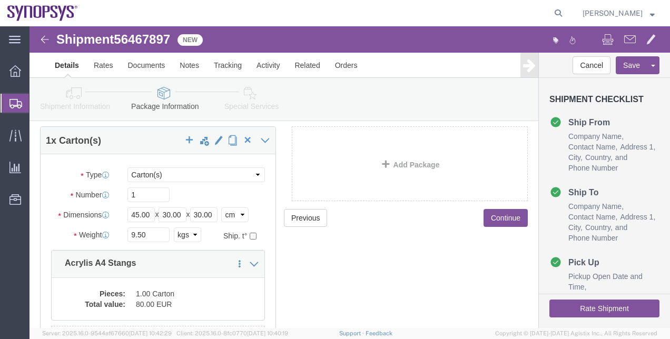
click link "Special Services"
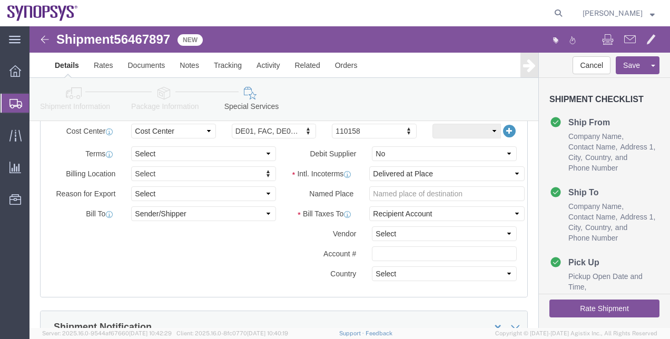
scroll to position [527, 0]
click icon
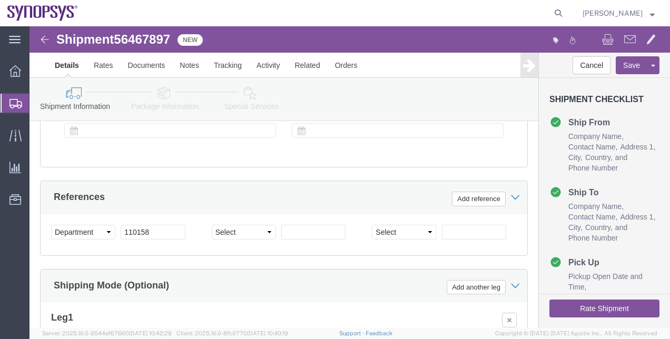
click icon
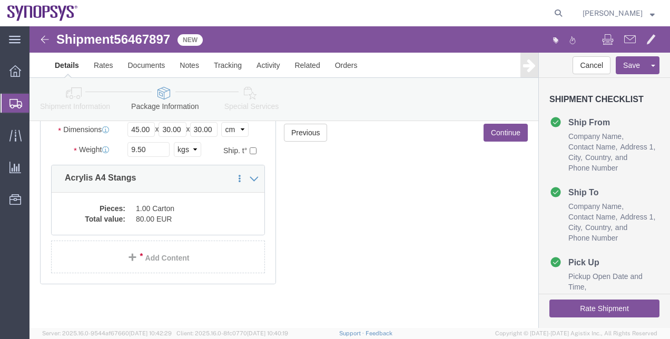
click button "Rate Shipment"
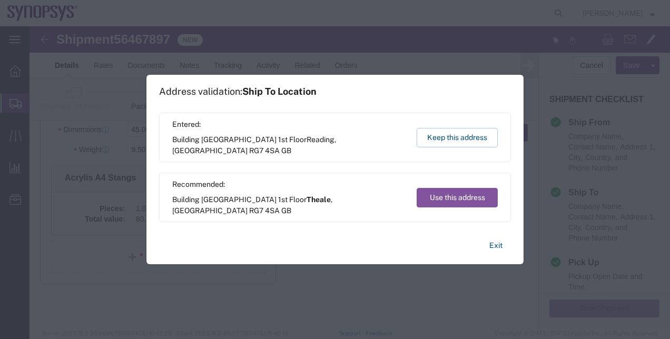
click at [441, 147] on div "Entered: Building [STREET_ADDRESS] GB Keep this address" at bounding box center [335, 137] width 352 height 49
click at [434, 141] on button "Keep this address" at bounding box center [457, 137] width 81 height 19
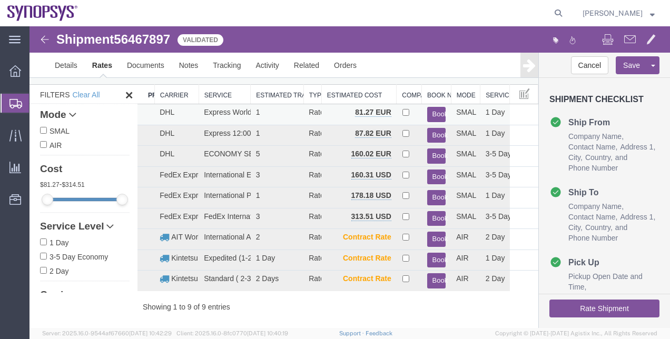
scroll to position [0, 0]
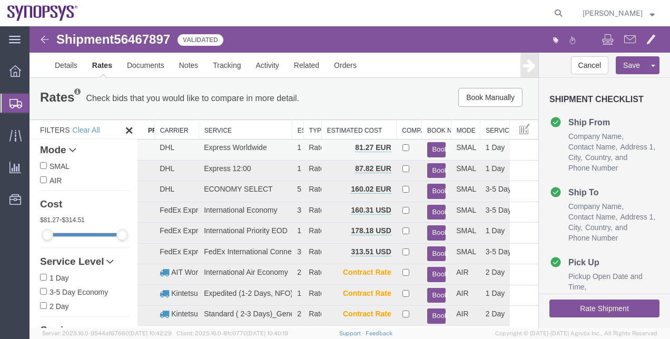
drag, startPoint x: 250, startPoint y: 123, endPoint x: 302, endPoint y: 157, distance: 62.5
click at [286, 131] on div "Search: Preferred Carrier Carrier Service Estimated Transit Type Estimated Cost…" at bounding box center [337, 234] width 401 height 228
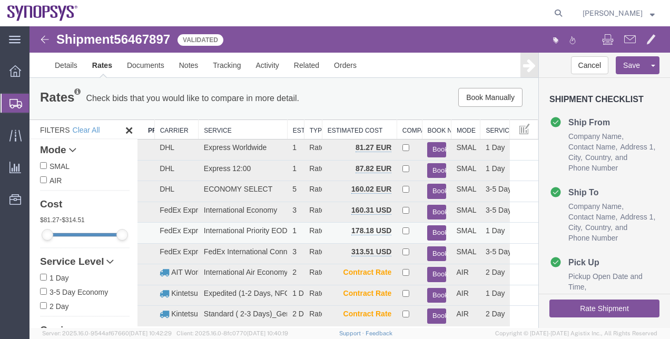
click at [437, 230] on button "Book" at bounding box center [436, 232] width 18 height 15
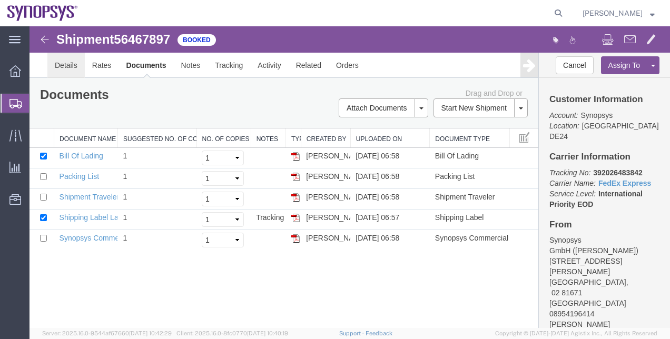
click at [56, 76] on link "Details" at bounding box center [65, 65] width 37 height 25
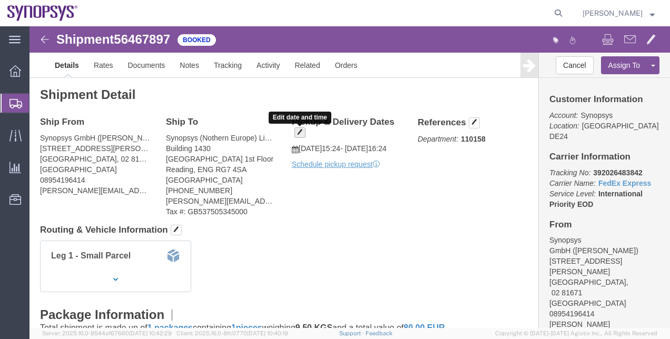
click span "button"
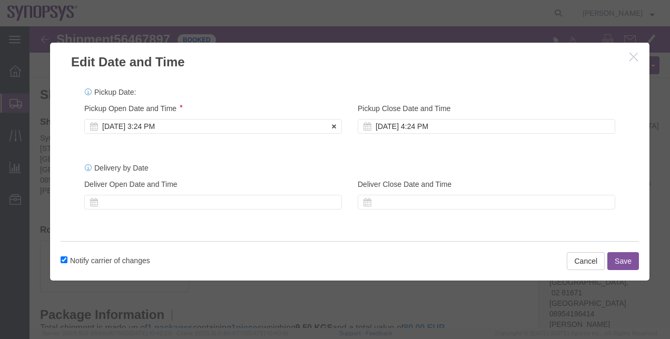
click div "[DATE] 3:24 PM"
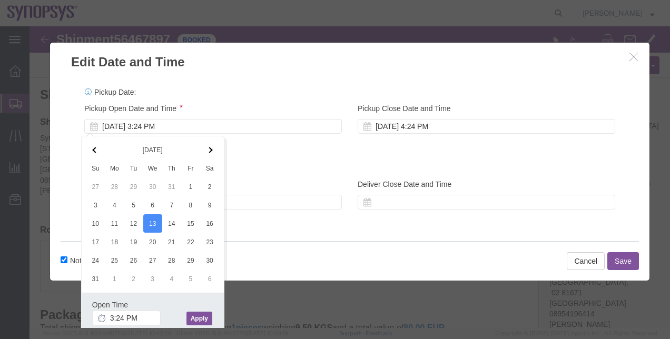
click button "Apply"
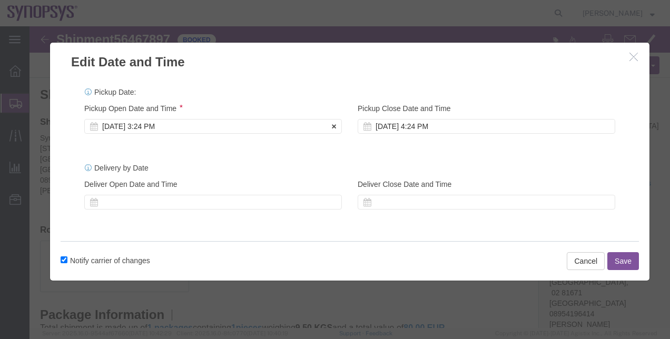
click div "[DATE] 3:24 PM"
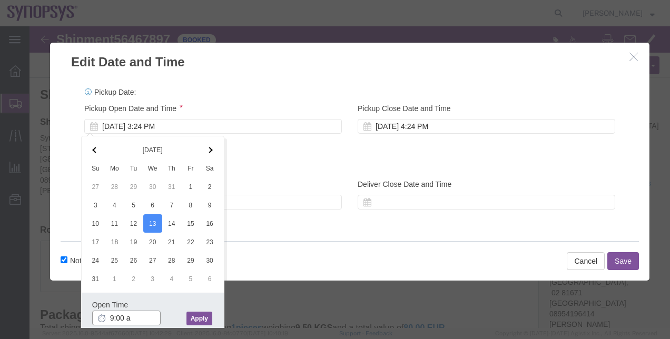
type input "9:00 am"
click button "Apply"
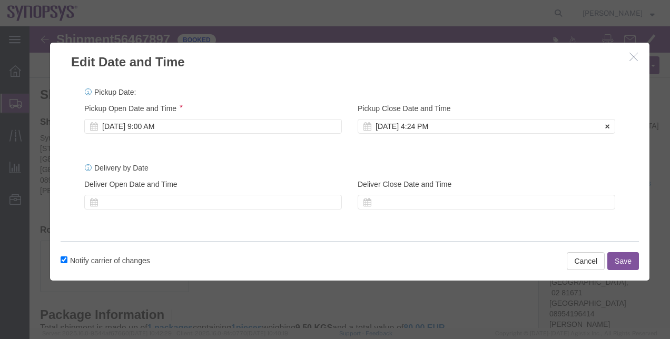
click div "[DATE] 4:24 PM"
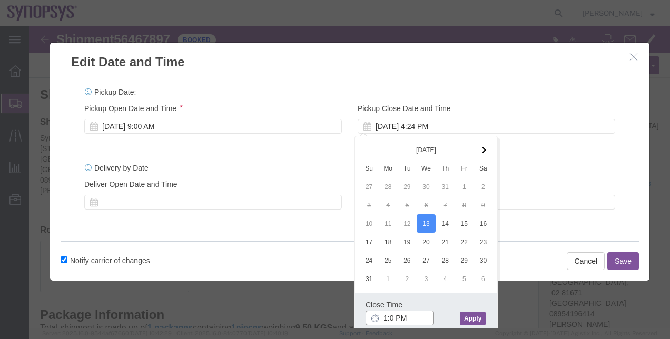
type input "1:00 PM"
click button "Apply"
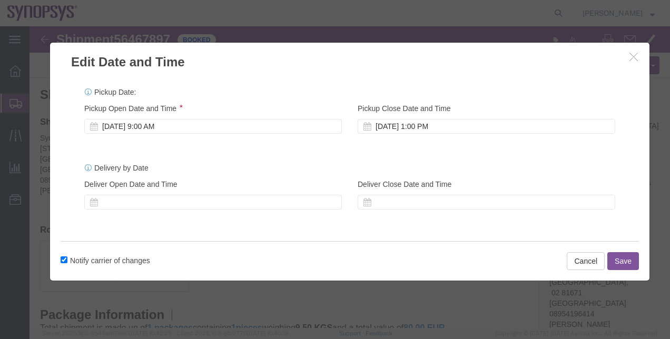
click button "Save"
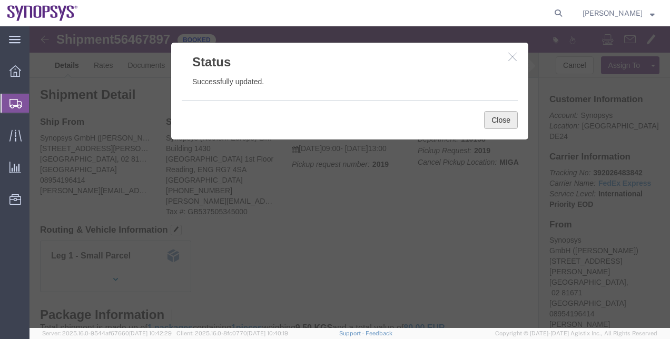
drag, startPoint x: 495, startPoint y: 116, endPoint x: 465, endPoint y: 90, distance: 39.5
click button "Close"
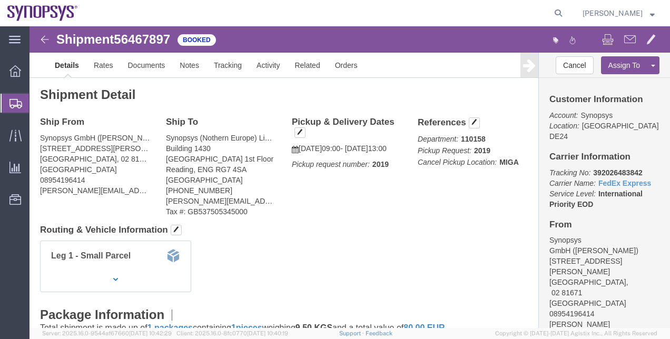
click at [0, 0] on span "Shipment Manager" at bounding box center [0, 0] width 0 height 0
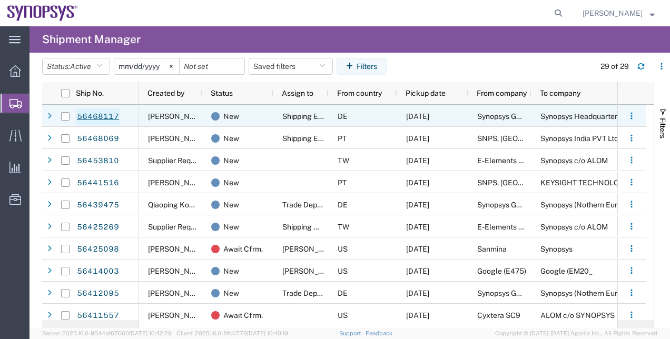
click at [110, 114] on link "56468117" at bounding box center [97, 116] width 43 height 17
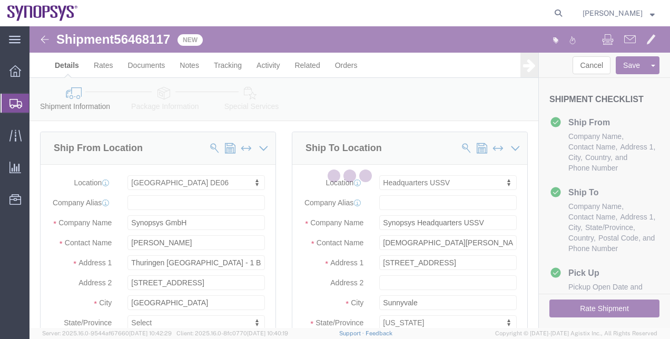
select select "63098"
select select "63204"
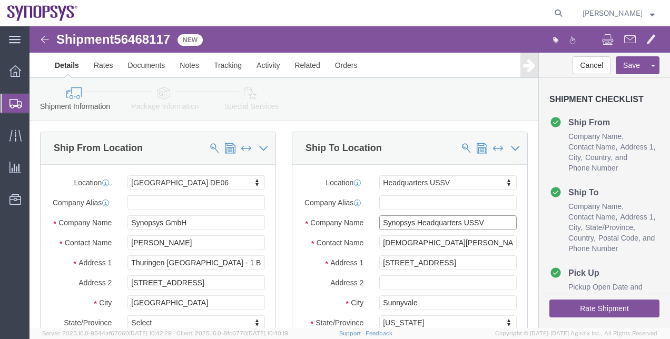
drag, startPoint x: 458, startPoint y: 209, endPoint x: 383, endPoint y: 205, distance: 74.9
click input "Synopsys Headquarters USSV"
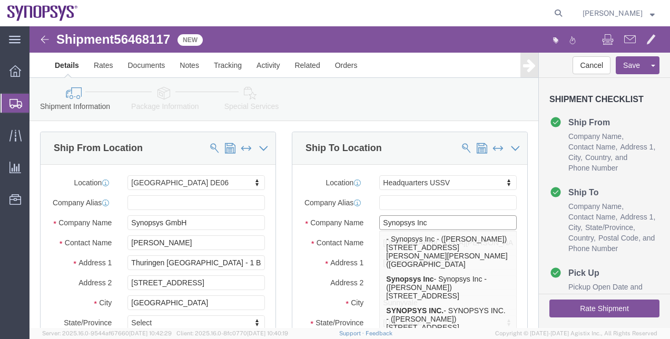
type input "Synopsys Inc"
click link "Package Information"
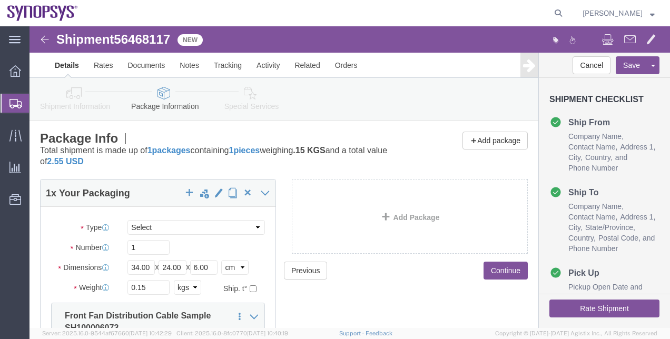
click link "Package Information"
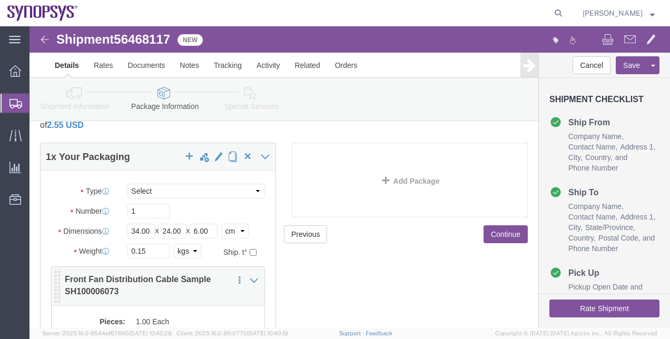
scroll to position [150, 0]
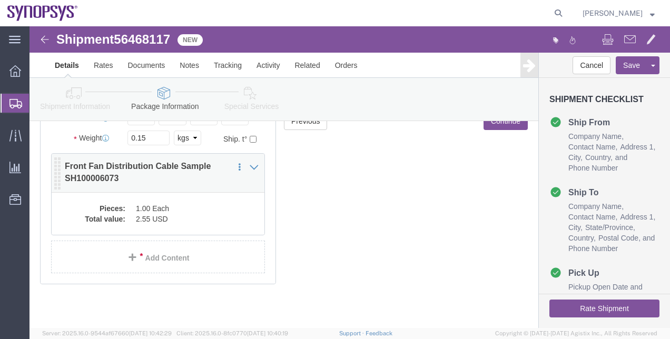
click div "Pieces: 1.00 Each Total value: 2.55 USD"
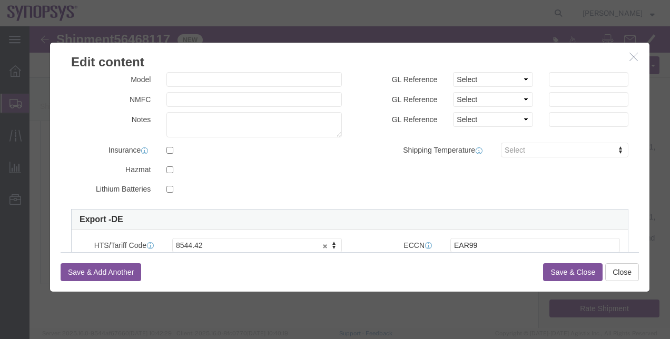
scroll to position [316, 0]
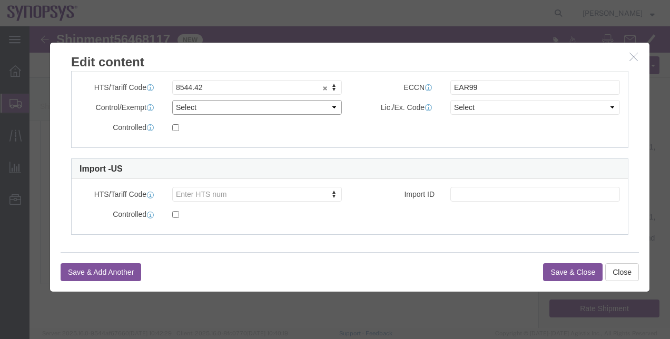
click select "Select ATF BIS DEA EPA FDA FTR ITAR OFAC Other (OPA)"
select select "BIS"
click select "Select ATF BIS DEA EPA FDA FTR ITAR OFAC Other (OPA)"
click select "Select AGR-Agricultural APP-Computers APR-Additional Permissive Exports AVS-Air…"
select select "NLR"
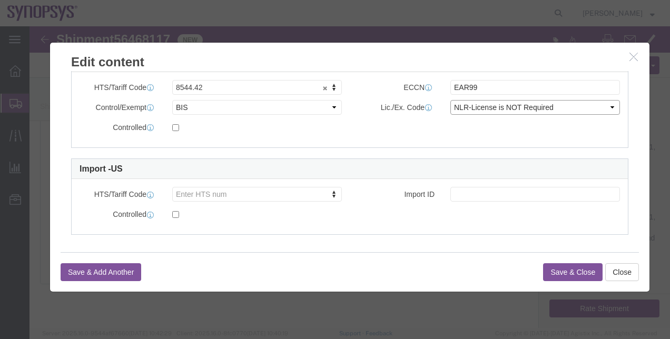
click select "Select AGR-Agricultural APP-Computers APR-Additional Permissive Exports AVS-Air…"
click button "Save & Close"
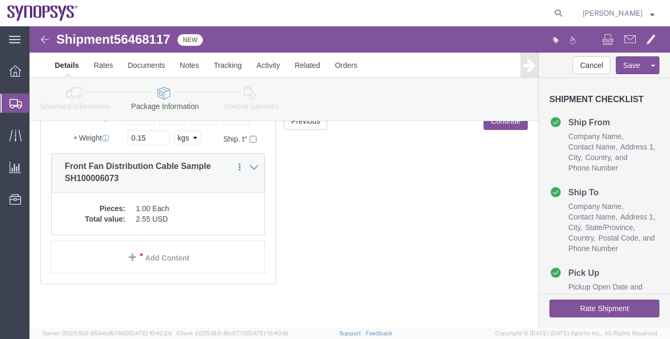
click icon
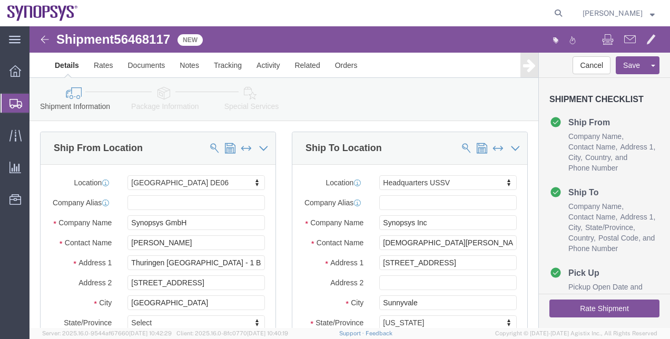
click link "Special Services"
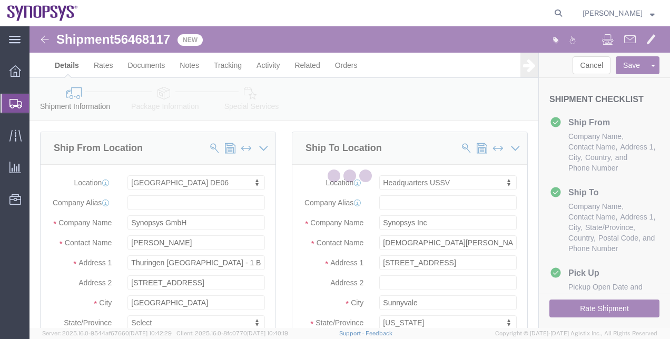
select select
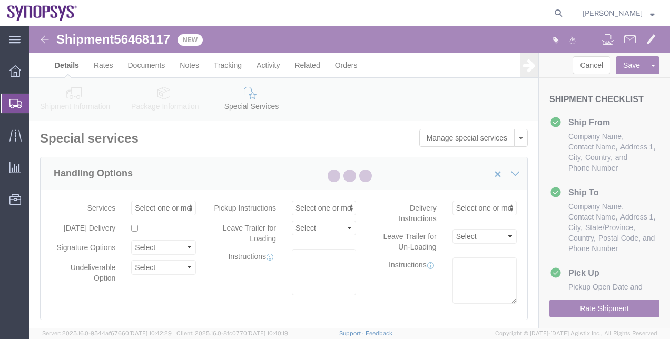
select select "COSTCENTER"
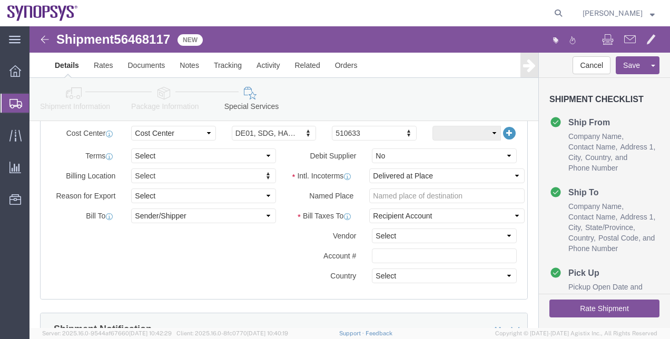
scroll to position [527, 0]
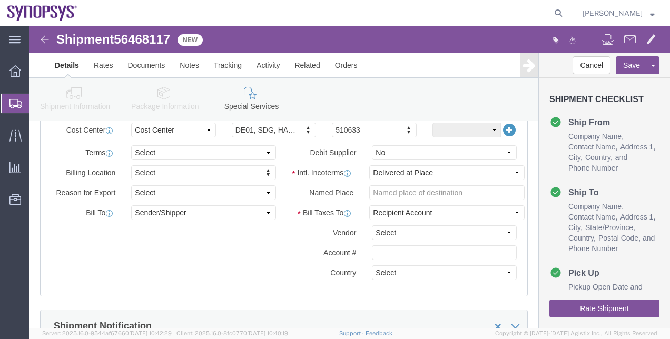
click button "Rate Shipment"
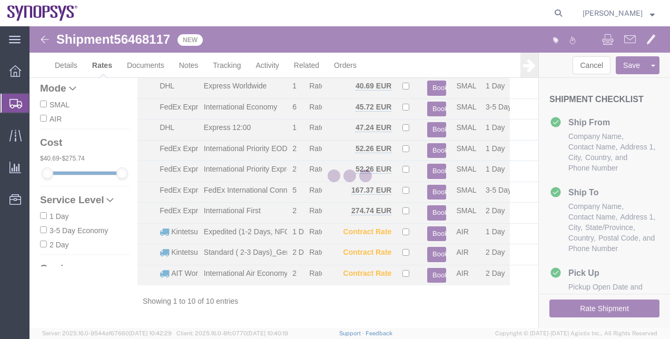
scroll to position [38, 0]
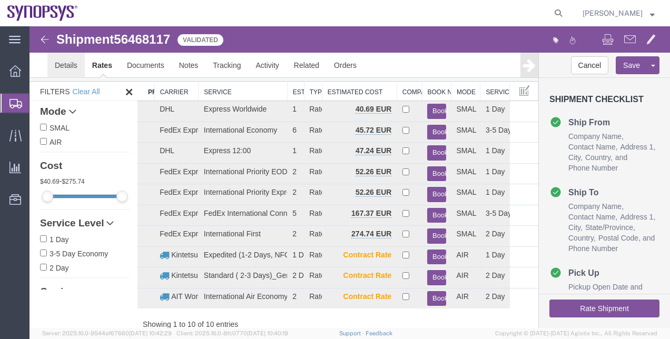
click at [74, 68] on link "Details" at bounding box center [65, 65] width 37 height 25
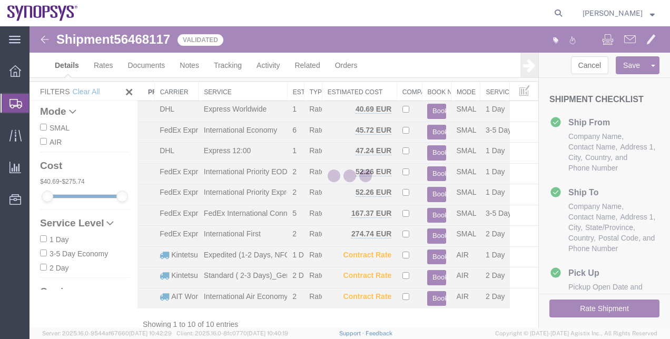
select select "63098"
select select "63204"
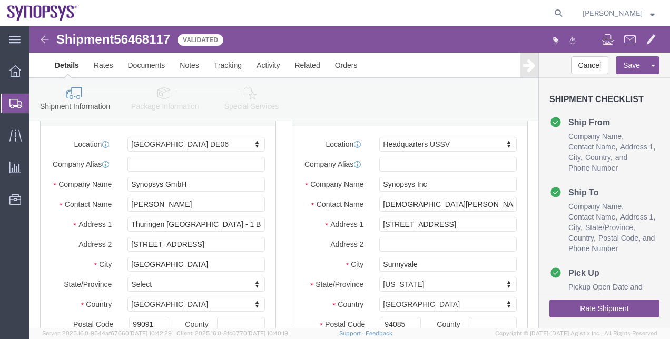
click button "Rate Shipment"
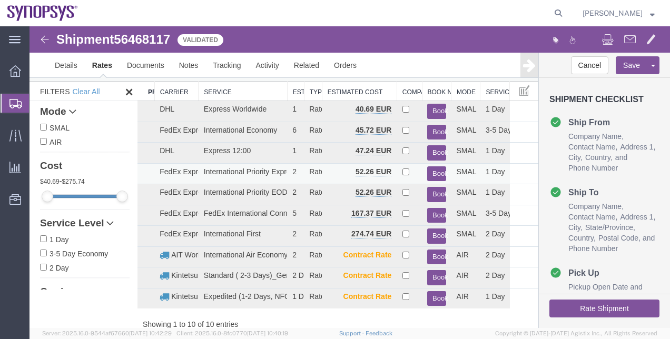
click at [431, 174] on button "Book" at bounding box center [436, 173] width 18 height 15
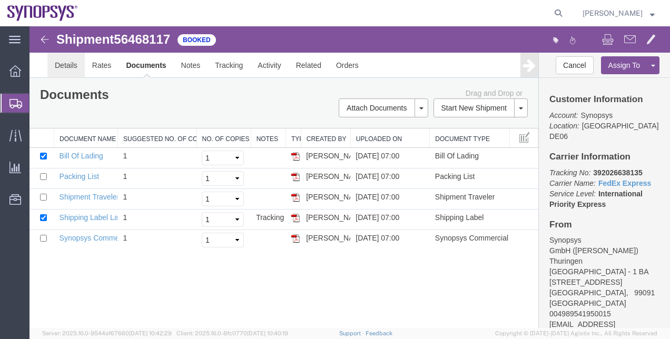
click at [56, 68] on link "Details" at bounding box center [65, 65] width 37 height 25
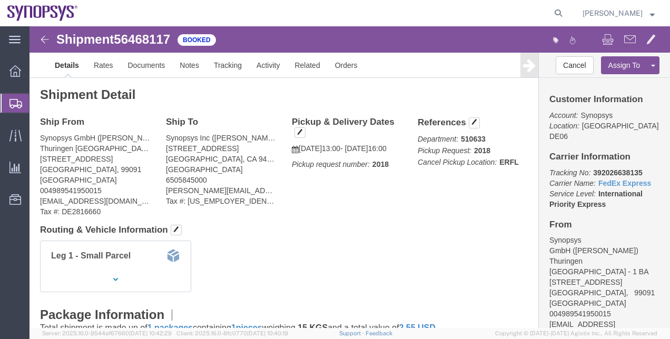
click at [0, 0] on span "Shipment Manager" at bounding box center [0, 0] width 0 height 0
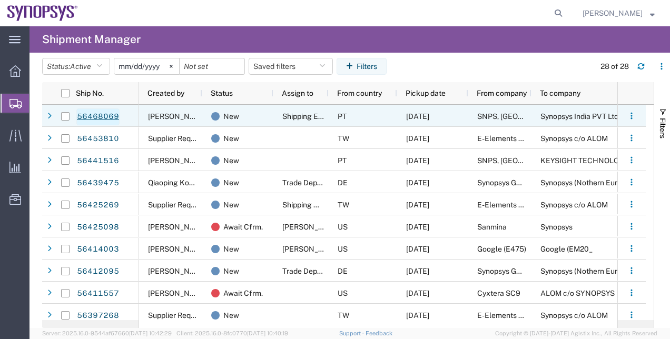
click at [114, 113] on link "56468069" at bounding box center [97, 116] width 43 height 17
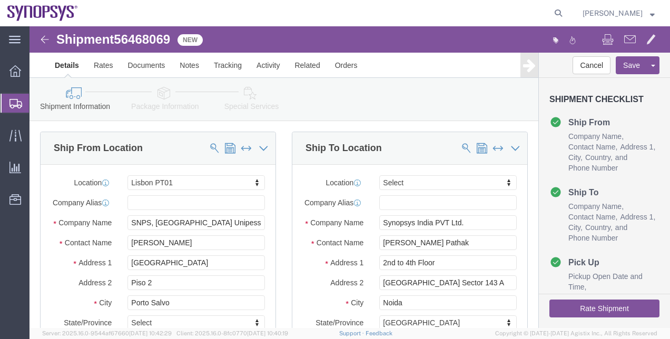
select select "63152"
select select
click div "Shipment Information Package Information Special Services"
click link "Package Information"
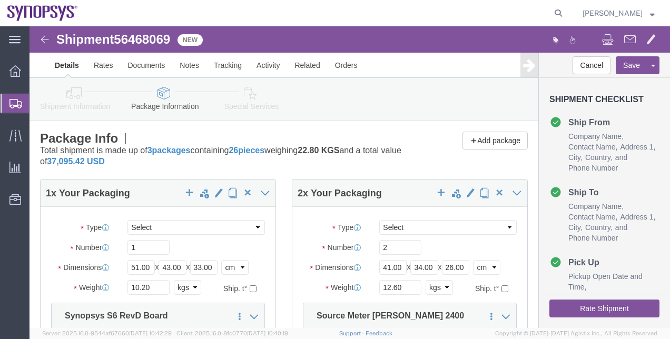
click icon
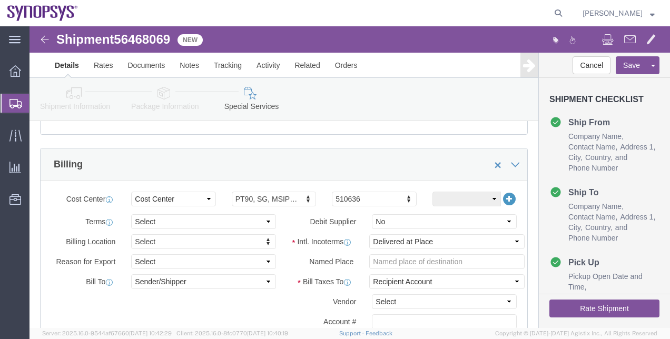
scroll to position [527, 0]
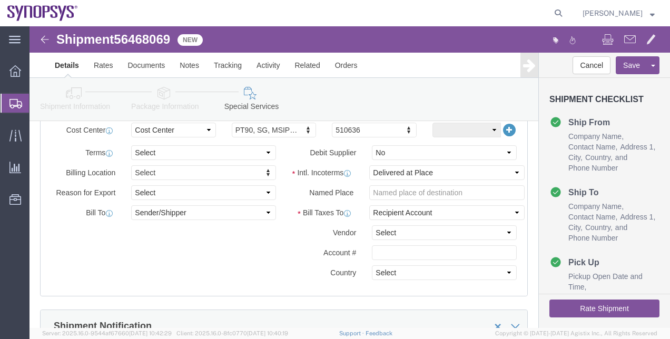
click link "Package Information"
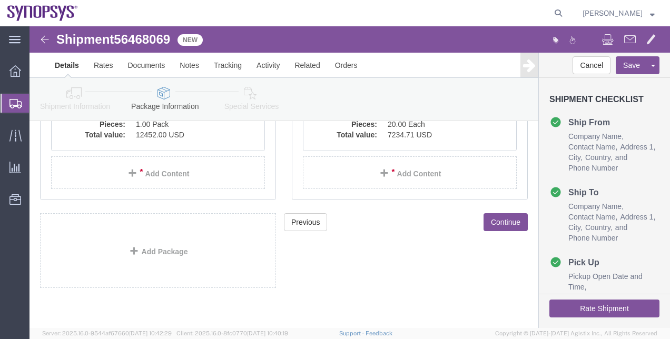
scroll to position [372, 0]
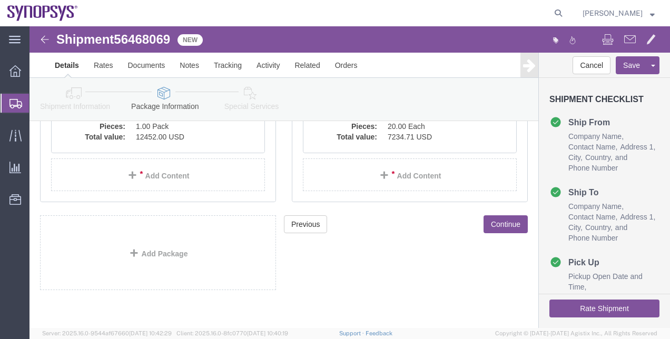
click link "Package Information"
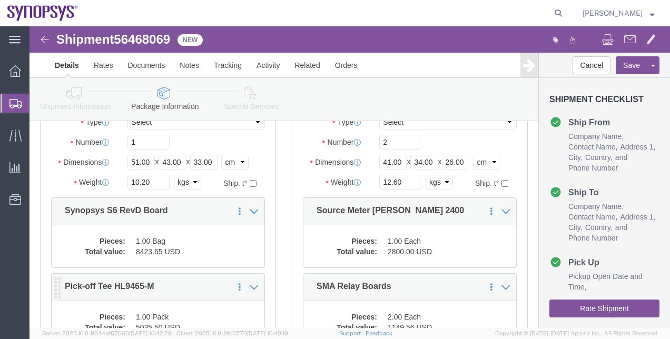
scroll to position [158, 0]
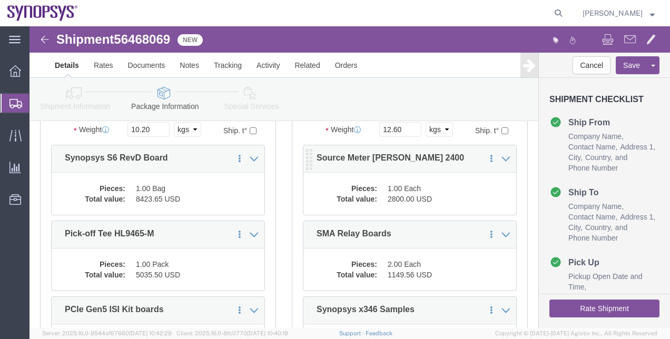
click dl "Pieces: 1.00 Each Total value: 2800.00 USD"
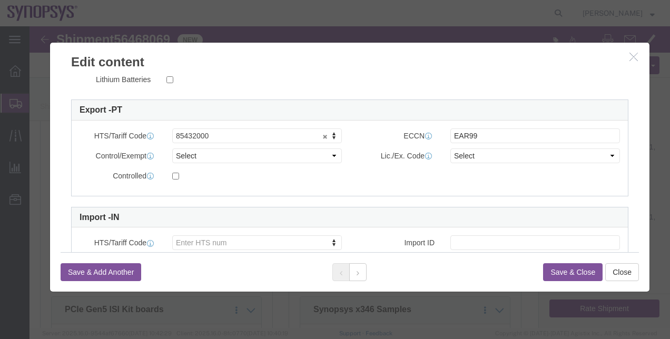
scroll to position [268, 0]
click select "Select ATF BIS DEA EPA FDA FTR ITAR OFAC Other (OPA)"
select select "BIS"
click select "Select ATF BIS DEA EPA FDA FTR ITAR OFAC Other (OPA)"
click select "Select AGR-Agricultural APP-Computers APR-Additional Permissive Exports AVS-Air…"
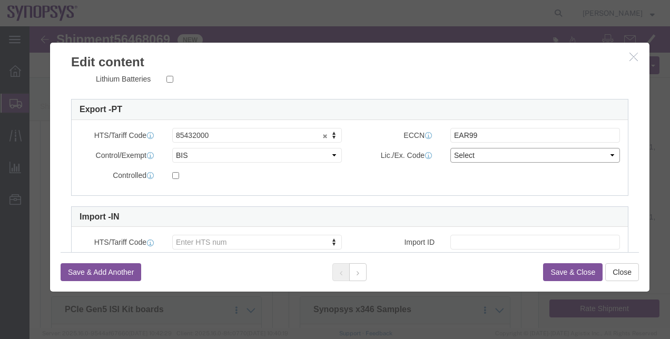
select select "NLR"
click select "Select AGR-Agricultural APP-Computers APR-Additional Permissive Exports AVS-Air…"
click button "Save & Close"
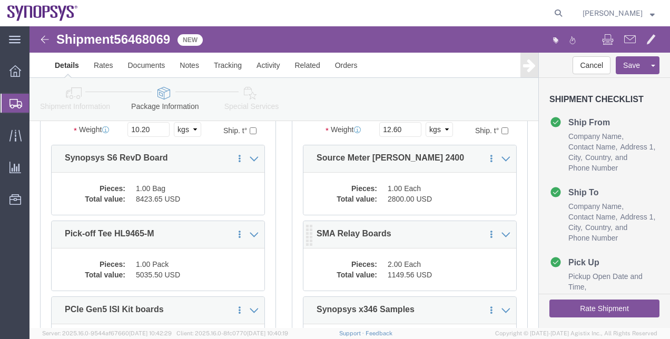
click dd "2.00 Each"
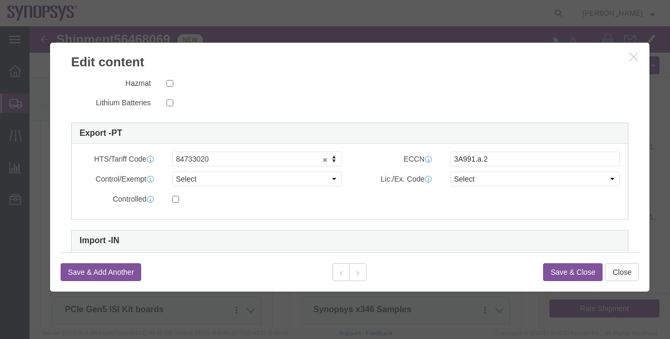
scroll to position [158, 0]
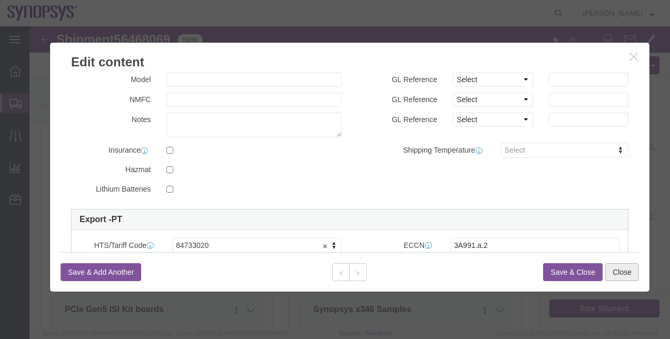
click button "Close"
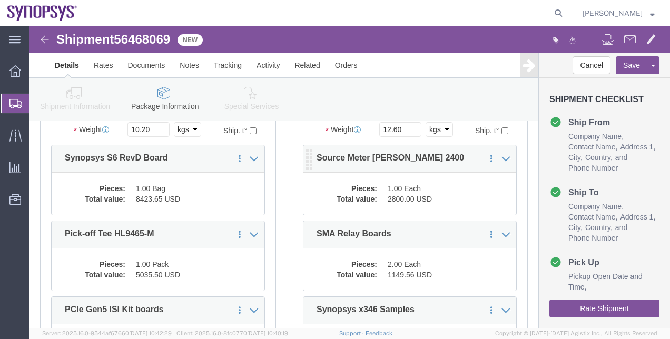
scroll to position [211, 0]
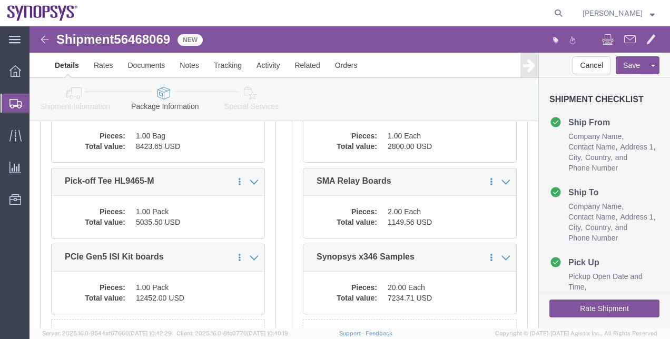
click dd "8423.65 USD"
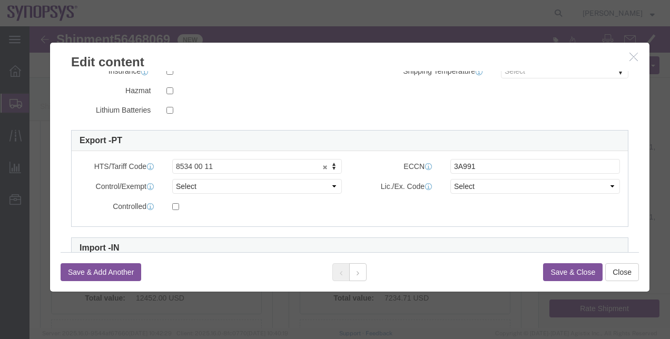
scroll to position [215, 0]
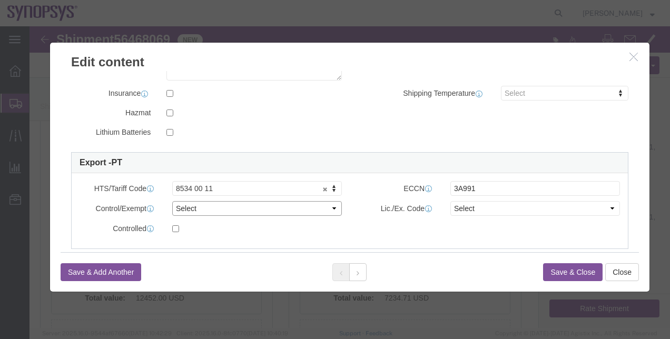
click select "Select ATF BIS DEA EPA FDA FTR ITAR OFAC Other (OPA)"
select select "BIS"
click select "Select ATF BIS DEA EPA FDA FTR ITAR OFAC Other (OPA)"
click select "Select AGR-Agricultural APP-Computers APR-Additional Permissive Exports AVS-Air…"
select select "NLR"
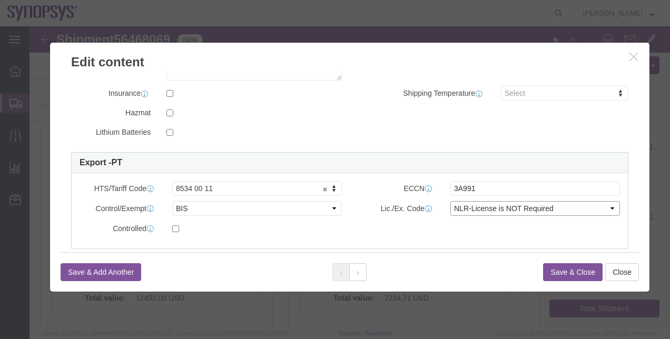
click select "Select AGR-Agricultural APP-Computers APR-Additional Permissive Exports AVS-Air…"
click button "Save & Close"
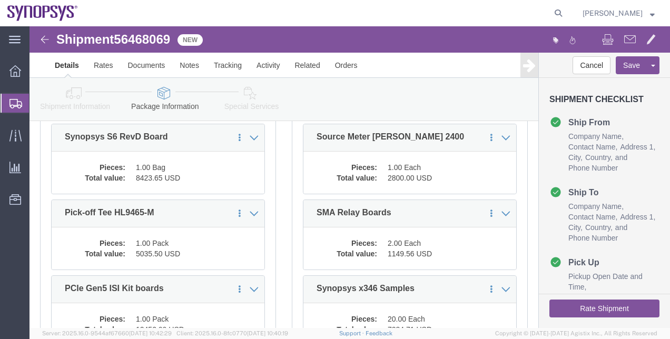
scroll to position [211, 0]
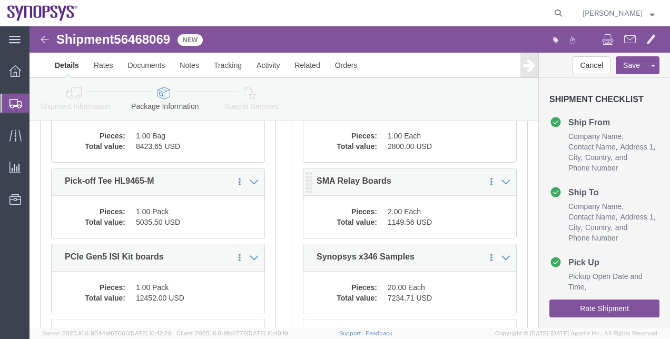
click div "Pieces: 2.00 Each Total value: 1149.56 USD"
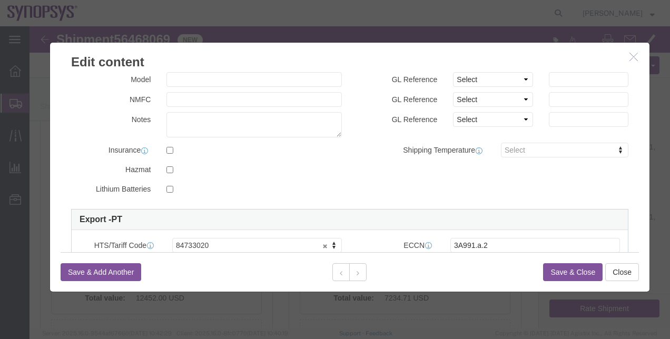
scroll to position [316, 0]
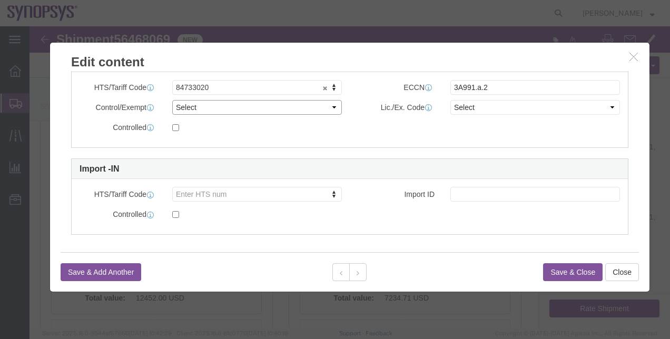
click select "Select ATF BIS DEA EPA FDA FTR ITAR OFAC Other (OPA)"
select select "BIS"
click select "Select ATF BIS DEA EPA FDA FTR ITAR OFAC Other (OPA)"
click select "Select AGR-Agricultural APP-Computers APR-Additional Permissive Exports AVS-Air…"
select select "NLR"
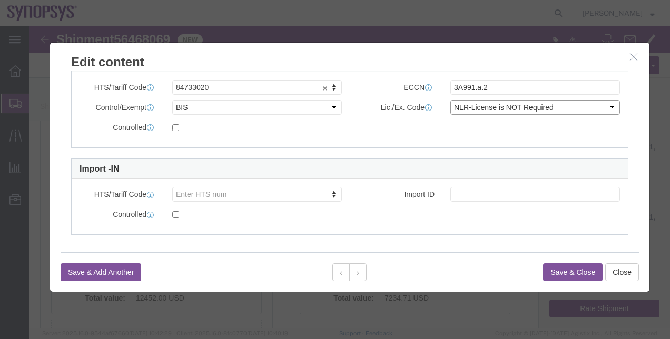
click select "Select AGR-Agricultural APP-Computers APR-Additional Permissive Exports AVS-Air…"
click button "Save & Close"
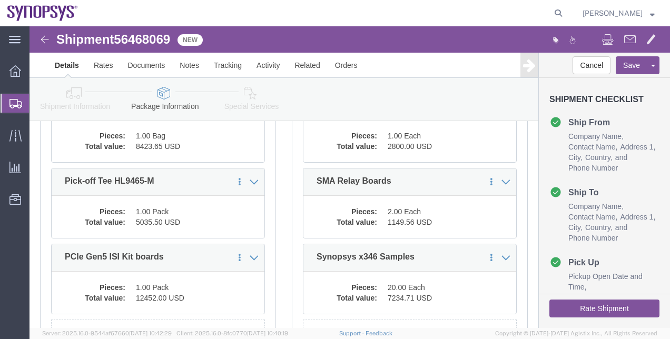
scroll to position [0, 0]
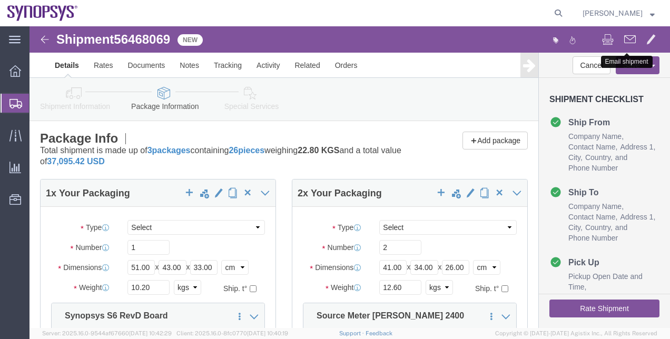
click span
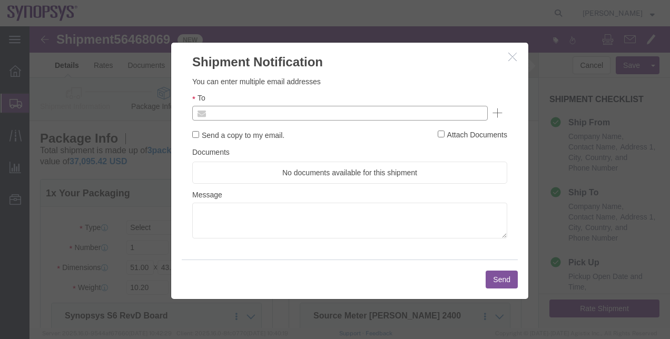
click input "text"
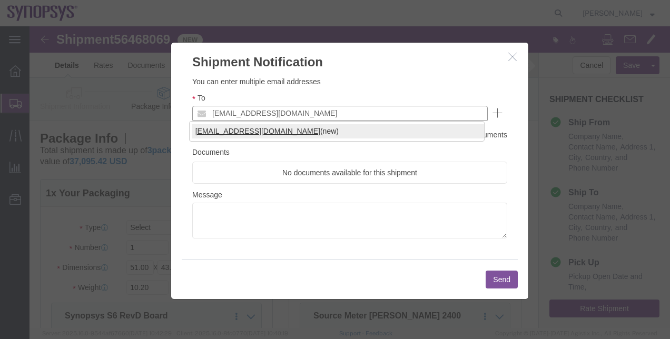
type input "[EMAIL_ADDRESS][DOMAIN_NAME]"
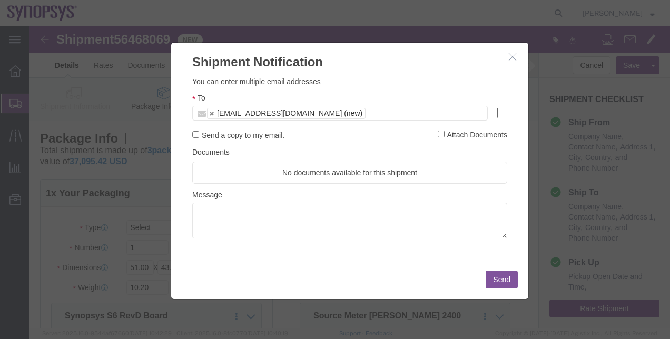
click button "Send"
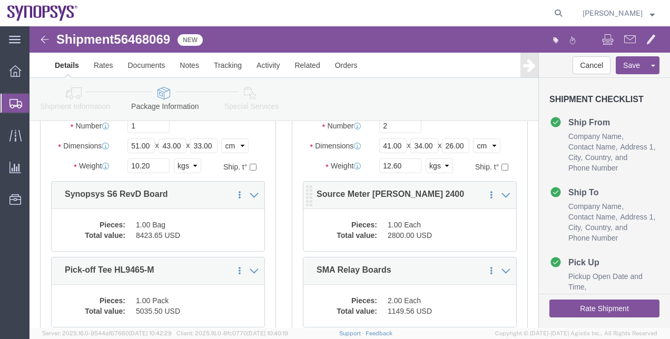
scroll to position [105, 0]
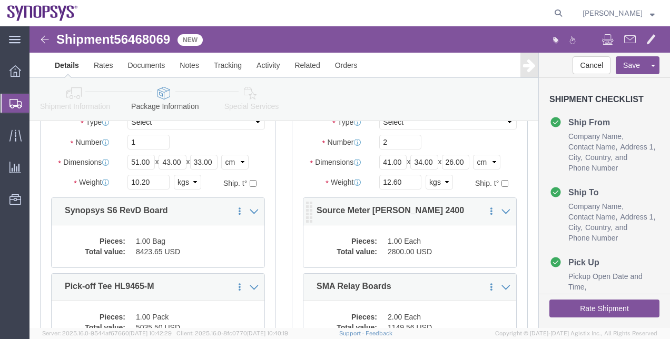
click dt "Total value:"
click div
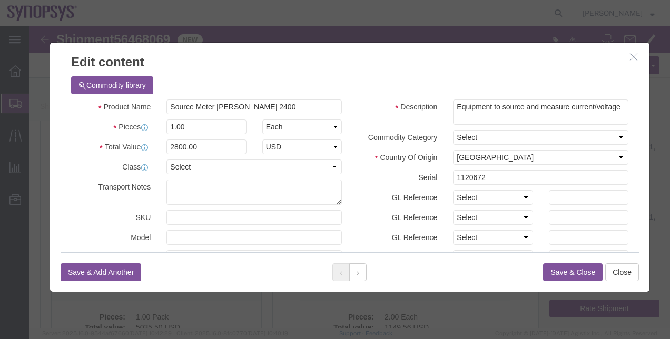
drag, startPoint x: 459, startPoint y: 142, endPoint x: 437, endPoint y: 141, distance: 22.1
click div "Description Equipment to source and measure current/voltage Commodity Category …"
drag, startPoint x: 451, startPoint y: 146, endPoint x: 401, endPoint y: 145, distance: 49.5
click div "Serial 1120672"
click button "Close"
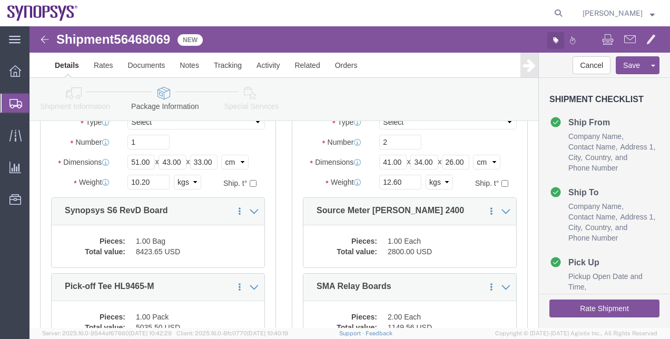
click button "button"
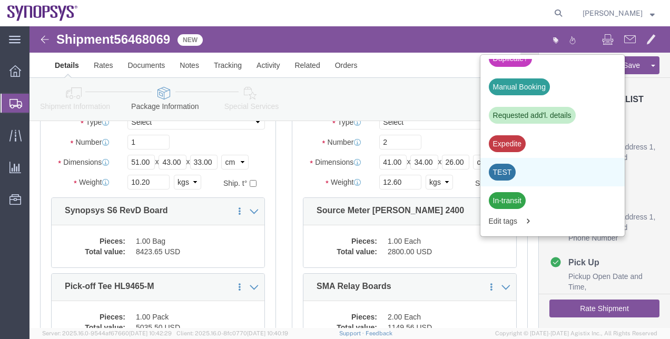
scroll to position [369, 0]
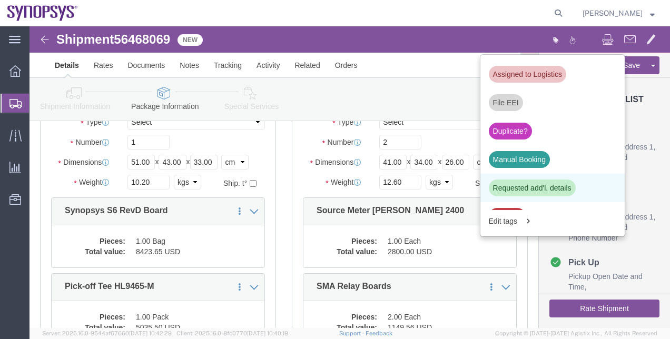
click div "Requested add'l. details"
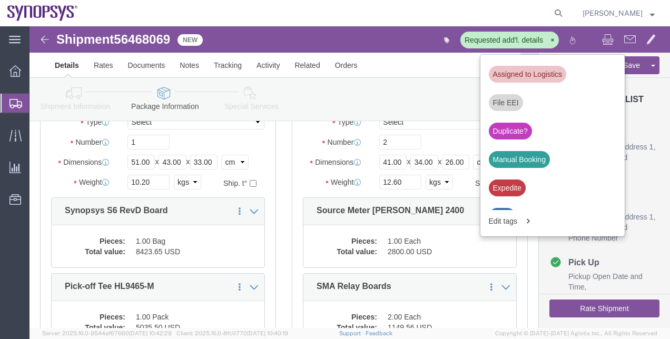
click at [0, 0] on span "Shipment Manager" at bounding box center [0, 0] width 0 height 0
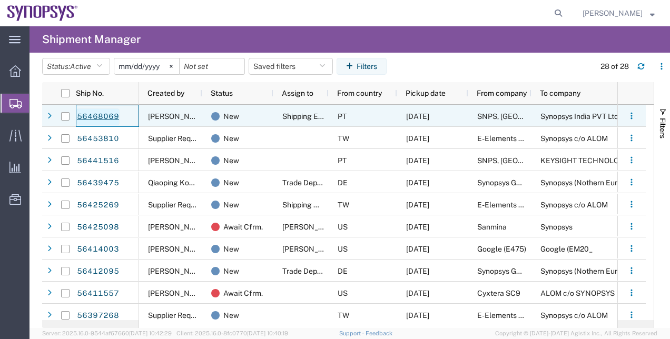
click at [95, 119] on link "56468069" at bounding box center [97, 116] width 43 height 17
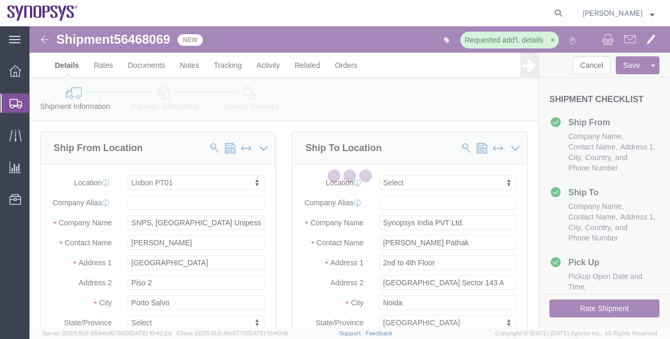
select select "63152"
select select
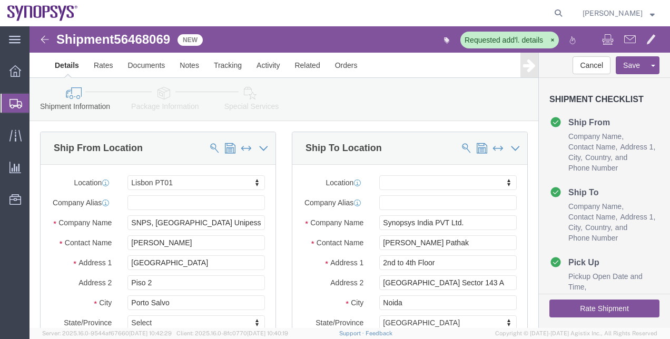
click icon
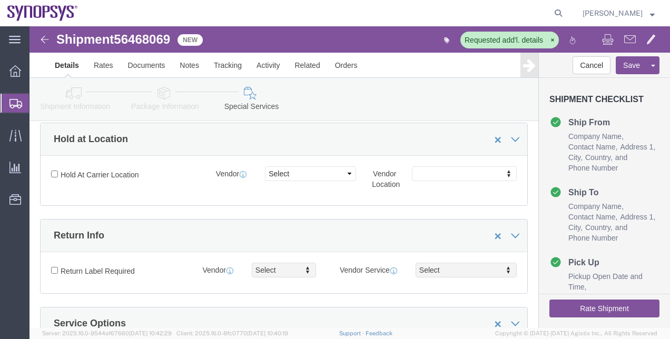
scroll to position [369, 0]
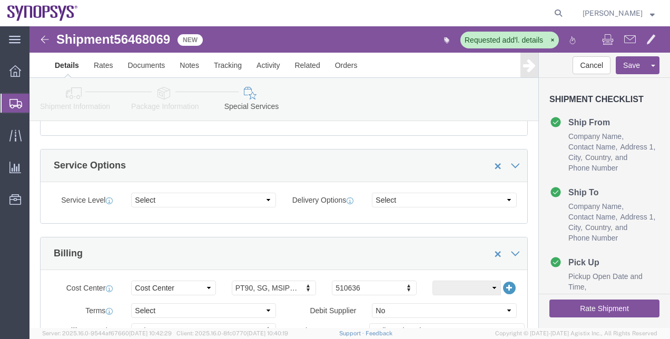
click icon
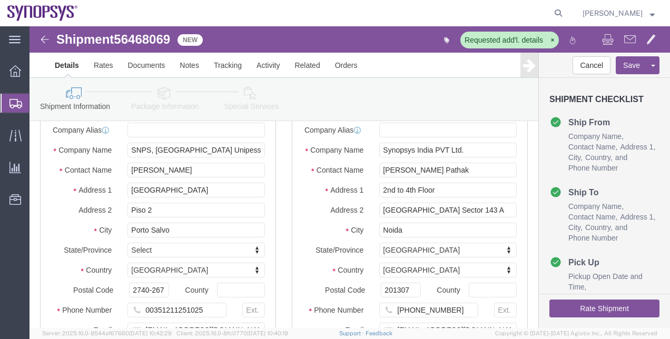
scroll to position [105, 0]
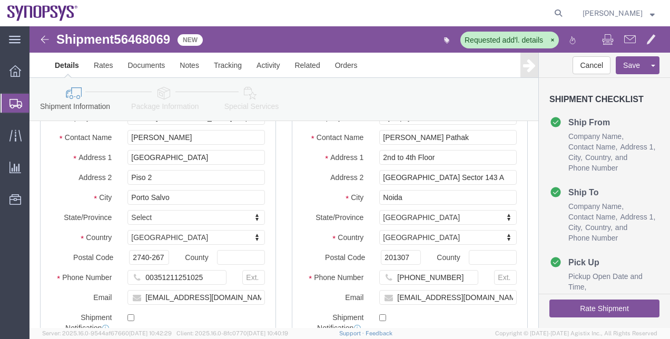
click div "Shipment Information Package Information Special Services"
click link "Package Information"
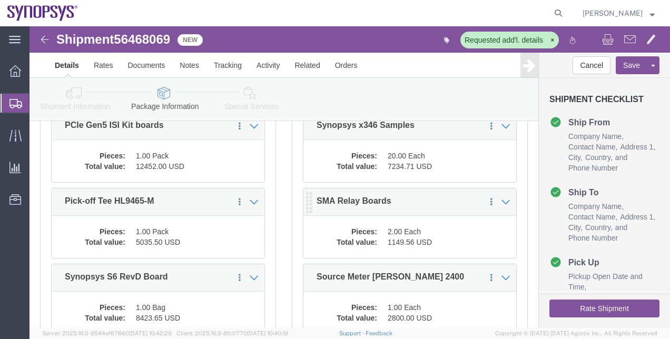
scroll to position [263, 0]
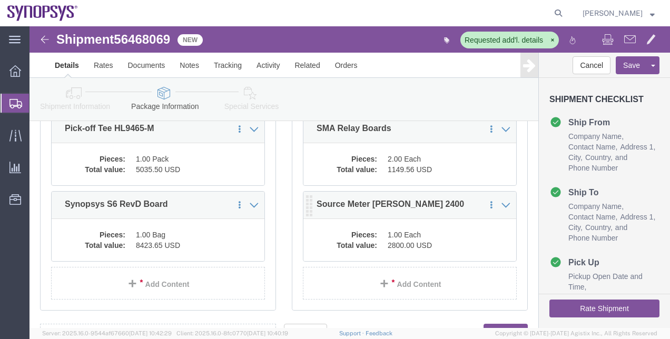
click dd "2800.00 USD"
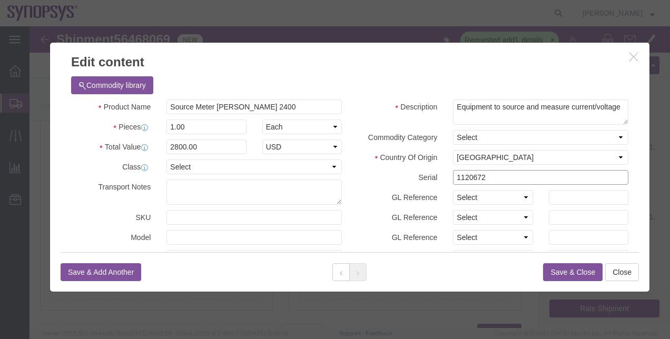
drag, startPoint x: 463, startPoint y: 147, endPoint x: 408, endPoint y: 140, distance: 55.8
click div "Description Equipment to source and measure current/voltage Commodity Category …"
click button "Close"
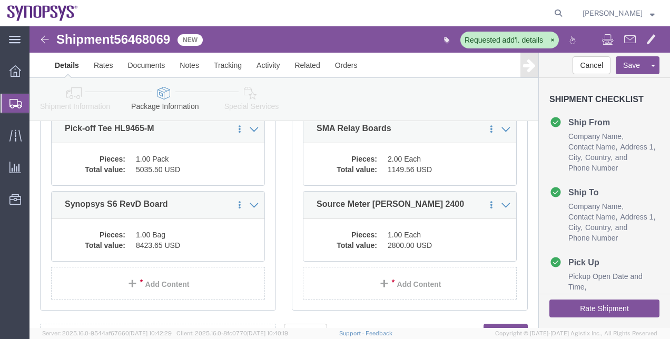
click at [0, 0] on span "Shipment Manager" at bounding box center [0, 0] width 0 height 0
